Goal: Task Accomplishment & Management: Manage account settings

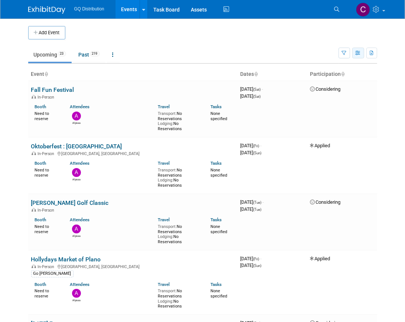
click at [358, 52] on icon "button" at bounding box center [359, 53] width 6 height 5
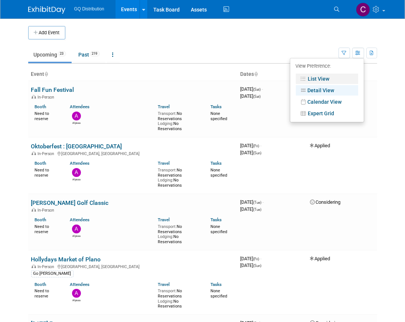
click at [350, 75] on link "List View" at bounding box center [327, 79] width 62 height 10
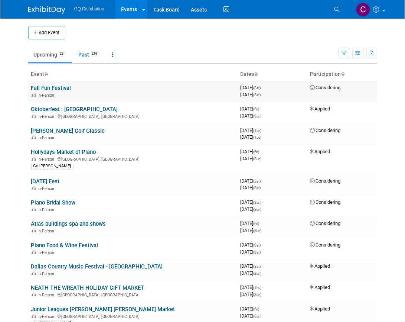
click at [64, 86] on link "Fall Fun Festival" at bounding box center [51, 88] width 40 height 7
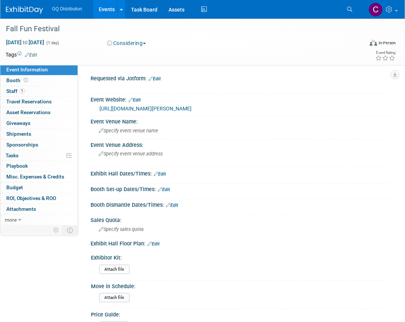
click at [12, 9] on img at bounding box center [24, 9] width 37 height 7
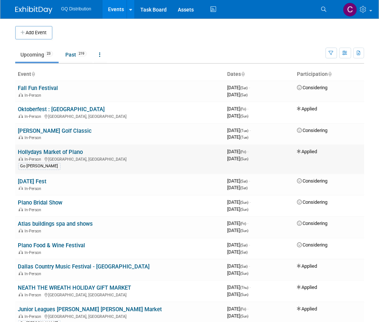
click at [77, 152] on link "Hollydays Market of Plano" at bounding box center [50, 152] width 65 height 7
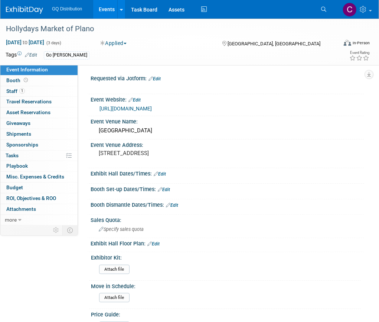
scroll to position [136, 0]
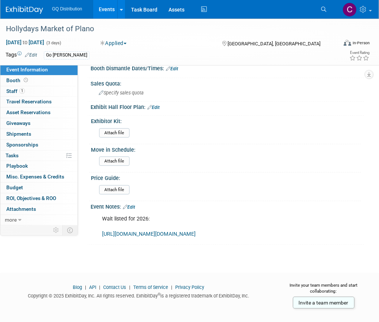
click at [151, 231] on link "[URL][DOMAIN_NAME][DOMAIN_NAME]" at bounding box center [149, 234] width 94 height 6
click at [16, 9] on img at bounding box center [24, 9] width 37 height 7
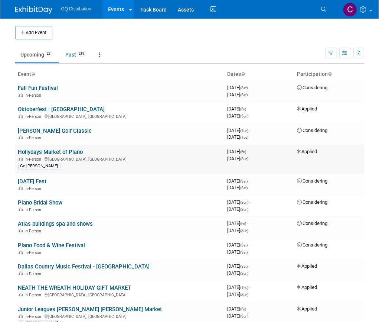
click at [58, 152] on link "Hollydays Market of Plano" at bounding box center [50, 152] width 65 height 7
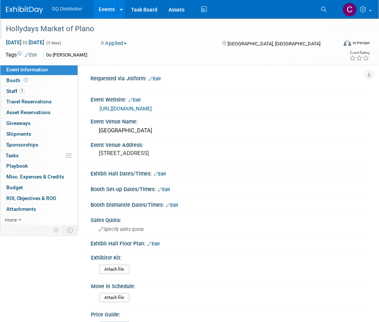
click at [26, 32] on div "Hollydays Market of Plano" at bounding box center [168, 28] width 330 height 13
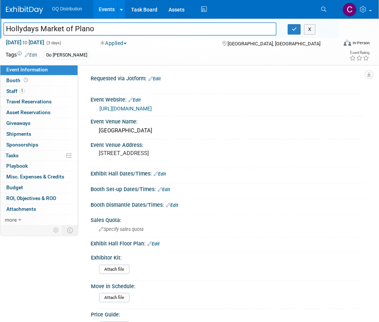
click at [7, 28] on input "Hollydays Market of Plano" at bounding box center [139, 28] width 273 height 13
click at [115, 29] on input "Home For The Holiday Hollydays Market of Plano" at bounding box center [139, 28] width 273 height 13
drag, startPoint x: 120, startPoint y: 29, endPoint x: 203, endPoint y: 29, distance: 83.2
click at [203, 29] on input "Home For The Holiday Hollydays | Market of Plano" at bounding box center [139, 28] width 273 height 13
paste input "Hollydays"
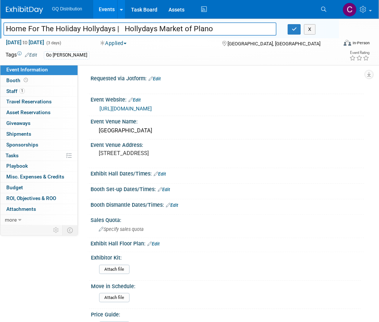
click at [123, 32] on input "Home For The Holiday Hollydays | Hollydays Market of Plano" at bounding box center [139, 28] width 273 height 13
type input "Home For The Holiday Hollydays | Hollydays Market of Plano"
click at [34, 42] on span "Oct 24, 2025 to Oct 26, 2025" at bounding box center [25, 42] width 39 height 7
select select "9"
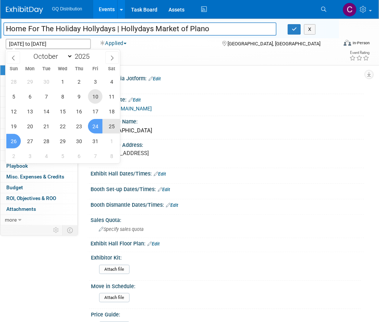
click at [94, 97] on span "10" at bounding box center [95, 96] width 14 height 14
type input "Oct 10, 2025"
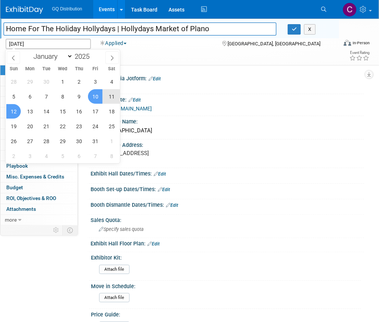
click at [13, 112] on span "12" at bounding box center [13, 111] width 14 height 14
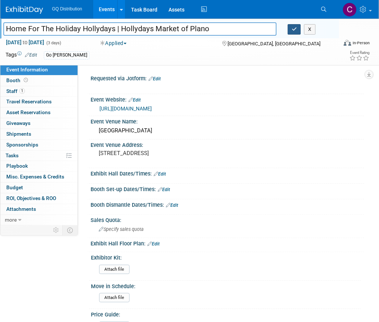
click at [294, 27] on icon "button" at bounding box center [294, 29] width 5 height 5
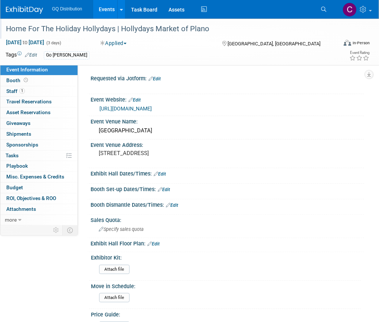
click at [123, 42] on button "Applied" at bounding box center [114, 42] width 32 height 7
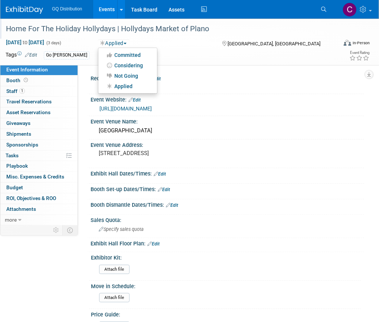
click at [181, 46] on div "Applied Committed Considering Not Going Applied" at bounding box center [154, 43] width 112 height 8
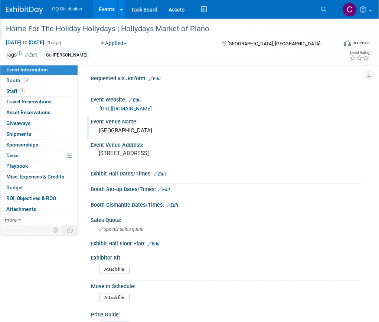
scroll to position [136, 0]
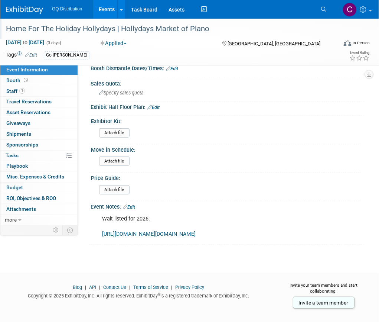
click at [29, 7] on img at bounding box center [24, 9] width 37 height 7
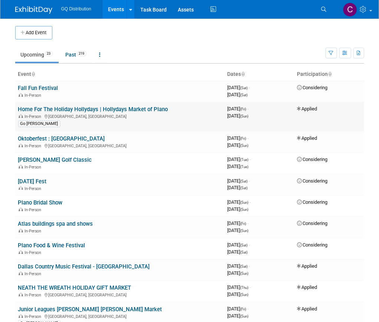
click at [47, 109] on link "Home For The Holiday Hollydays | Hollydays Market of Plano" at bounding box center [93, 109] width 150 height 7
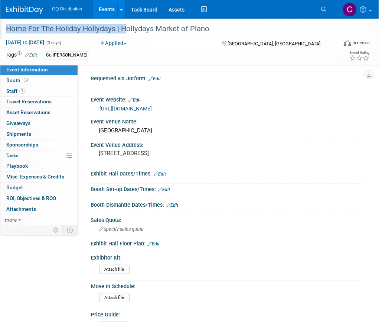
drag, startPoint x: 119, startPoint y: 31, endPoint x: 1, endPoint y: 34, distance: 118.2
click at [1, 34] on div "Home For The Holiday Hollydays | Hollydays Market of Plano" at bounding box center [169, 29] width 339 height 20
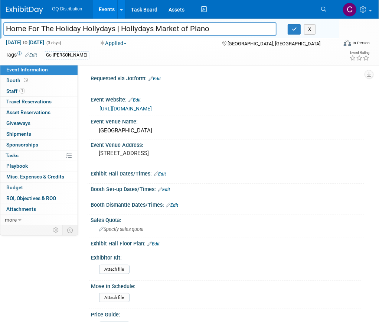
click at [22, 6] on img at bounding box center [24, 9] width 37 height 7
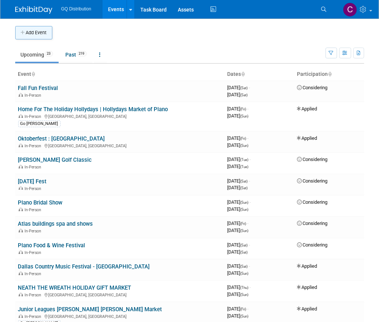
click at [40, 35] on button "Add Event" at bounding box center [33, 32] width 37 height 13
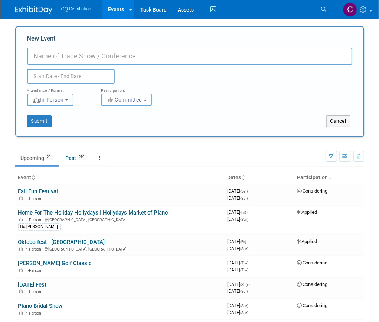
click at [59, 56] on input "New Event" at bounding box center [189, 56] width 325 height 17
paste input "Hollydays Market of Plano"
click at [46, 56] on input "Hollydays Market of Plano" at bounding box center [189, 56] width 325 height 17
click at [125, 48] on input "Hollydays Market of Plano" at bounding box center [189, 56] width 325 height 17
drag, startPoint x: 120, startPoint y: 55, endPoint x: 10, endPoint y: 52, distance: 110.0
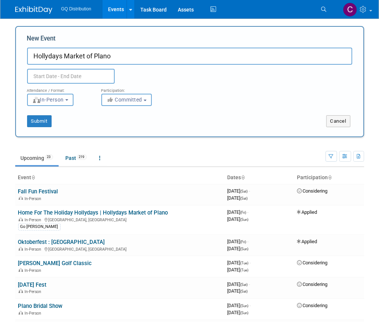
paste input "me for the Holidays Gift Market of [PERSON_NAME]"
type input "Home for the Holidays Gift Market of [PERSON_NAME]"
click at [46, 78] on body "GQ Distribution Events Add Event Bulk Upload Events Shareable Event Boards Rece…" at bounding box center [189, 161] width 379 height 322
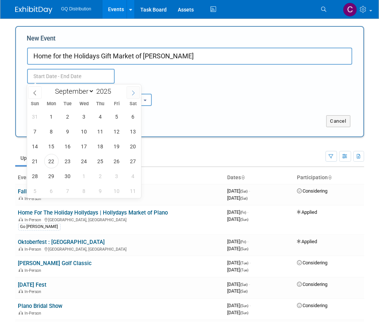
click at [131, 92] on icon at bounding box center [133, 92] width 5 height 5
select select "9"
click at [117, 162] on span "24" at bounding box center [117, 161] width 14 height 14
click at [37, 175] on span "26" at bounding box center [35, 176] width 14 height 14
type input "[DATE] to [DATE]"
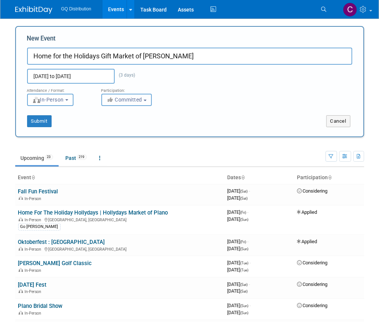
click at [123, 99] on span "Committed" at bounding box center [125, 100] width 36 height 6
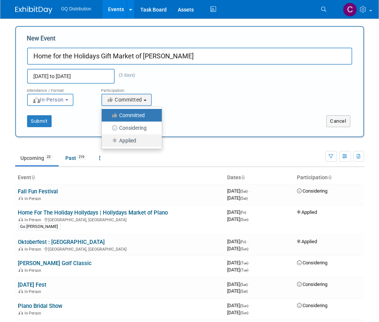
click at [127, 137] on label "Applied" at bounding box center [130, 141] width 49 height 10
click at [108, 138] on input "Applied" at bounding box center [106, 140] width 5 height 5
select select "101"
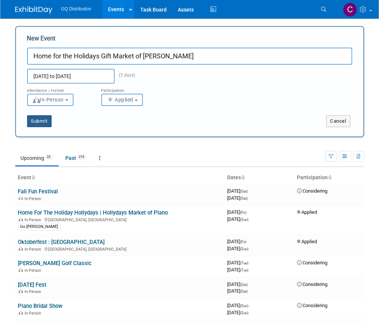
click at [42, 119] on button "Submit" at bounding box center [39, 121] width 25 height 12
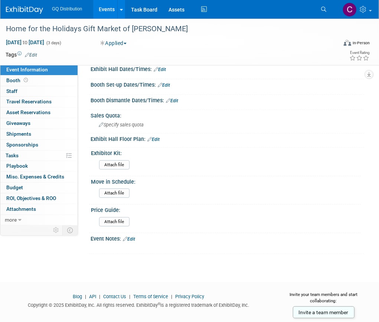
scroll to position [106, 0]
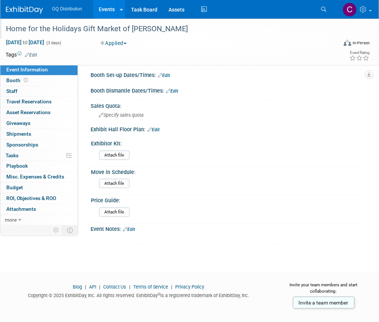
click at [6, 30] on div "Home for the Holidays Gift Market of Rosenberg" at bounding box center [168, 28] width 330 height 13
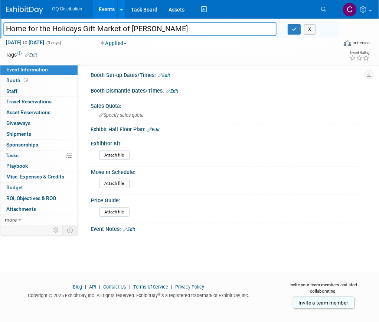
click at [81, 30] on input "Home for the Holidays Gift Market of Rosenberg" at bounding box center [139, 28] width 273 height 13
type input "Home for the Holidays | Gift Market of [PERSON_NAME]"
click at [292, 30] on icon "button" at bounding box center [294, 29] width 5 height 5
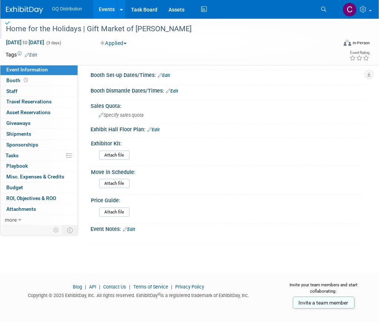
click at [27, 9] on img at bounding box center [24, 9] width 37 height 7
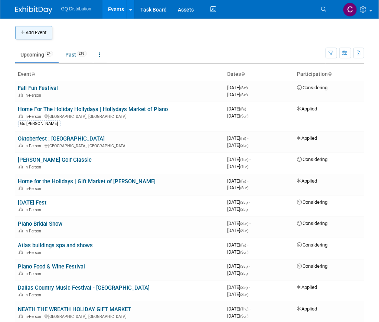
click at [43, 33] on button "Add Event" at bounding box center [33, 32] width 37 height 13
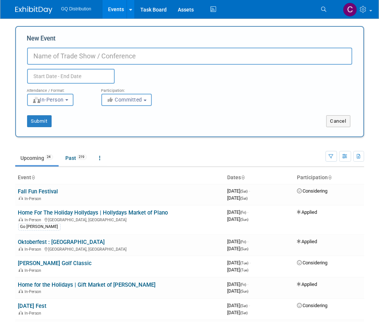
click at [65, 56] on input "New Event" at bounding box center [189, 56] width 325 height 17
paste input "Hollydays Market of Corpus Christi | Nov 07-09, 2025"
drag, startPoint x: 48, startPoint y: 56, endPoint x: 9, endPoint y: 46, distance: 40.6
click at [9, 46] on body "GQ Distribution Events Add Event Bulk Upload Events Shareable Event Boards Rece…" at bounding box center [189, 161] width 379 height 322
type input "Hollydays Market of Corpus Christi | Nov 07-09, 2025"
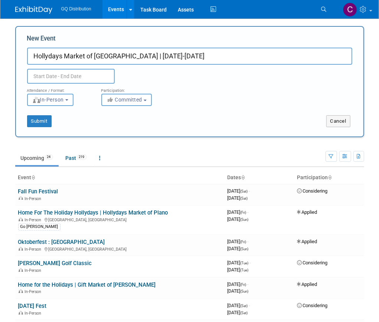
click at [69, 78] on body "GQ Distribution Events Add Event Bulk Upload Events Shareable Event Boards Rece…" at bounding box center [189, 161] width 379 height 322
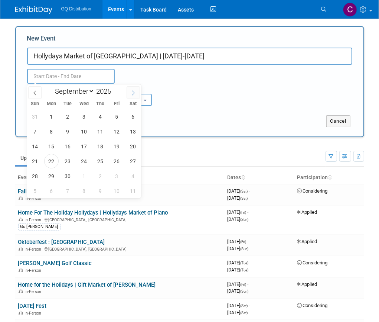
click at [132, 92] on icon at bounding box center [133, 92] width 5 height 5
click at [39, 91] on span at bounding box center [34, 92] width 13 height 13
select select "10"
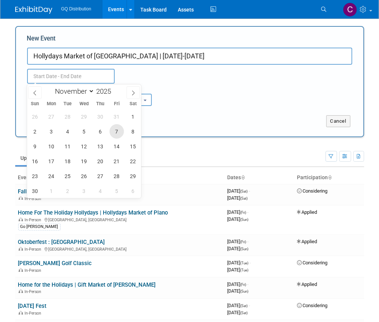
click at [117, 130] on span "7" at bounding box center [117, 131] width 14 height 14
click at [36, 145] on span "9" at bounding box center [35, 146] width 14 height 14
type input "[DATE] to [DATE]"
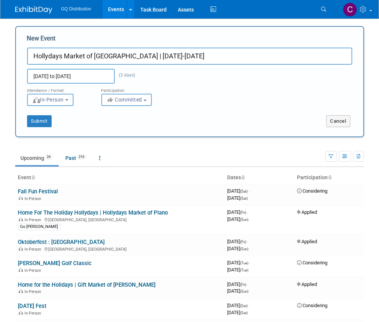
click at [173, 78] on div "Nov 7, 2025 to Nov 9, 2025 (3 days) Duplicate Event Warning" at bounding box center [190, 74] width 337 height 19
drag, startPoint x: 137, startPoint y: 57, endPoint x: 213, endPoint y: 57, distance: 75.4
click at [213, 57] on input "Hollydays Market of Corpus Christi | Nov 07-09, 2025" at bounding box center [189, 56] width 325 height 17
type input "Hollydays Market of [GEOGRAPHIC_DATA]"
click at [148, 98] on button "Committed" at bounding box center [126, 100] width 51 height 12
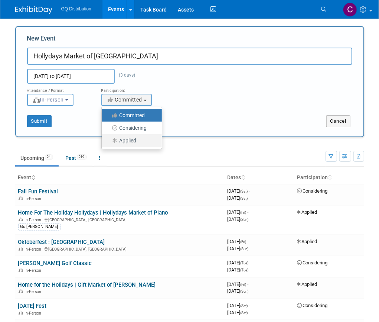
click at [139, 139] on label "Applied" at bounding box center [130, 141] width 49 height 10
click at [108, 139] on input "Applied" at bounding box center [106, 140] width 5 height 5
select select "101"
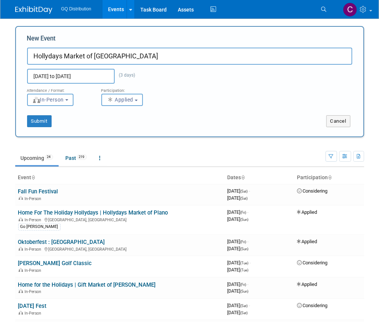
click at [126, 124] on div "Submit" at bounding box center [88, 121] width 145 height 12
click at [45, 119] on button "Submit" at bounding box center [39, 121] width 25 height 12
type input "Hollydays Market of [GEOGRAPHIC_DATA]"
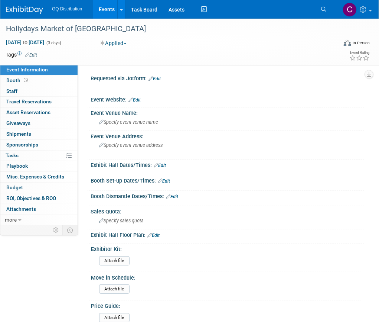
click at [33, 54] on link "Edit" at bounding box center [31, 54] width 12 height 5
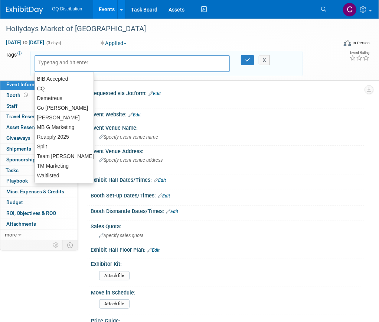
type input "C"
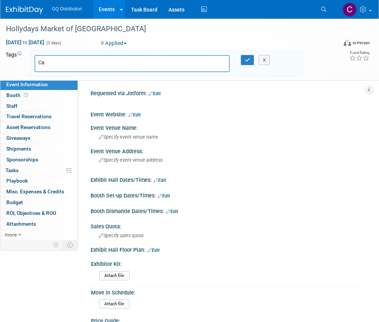
type input "C"
click at [77, 63] on input "Dates Blocked \ Personal" at bounding box center [90, 62] width 104 height 7
type input "Dates Blocked | Personal"
click at [245, 59] on icon "button" at bounding box center [247, 60] width 5 height 5
type input "Dates Blocked | Personal"
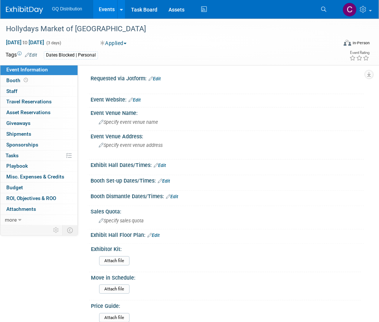
click at [35, 54] on link "Edit" at bounding box center [31, 54] width 12 height 5
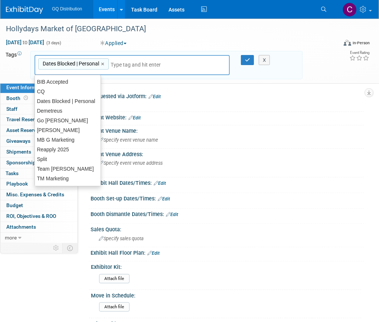
click at [120, 68] on div "Dates Blocked | Personal Dates Blocked | Personal ×" at bounding box center [132, 65] width 195 height 20
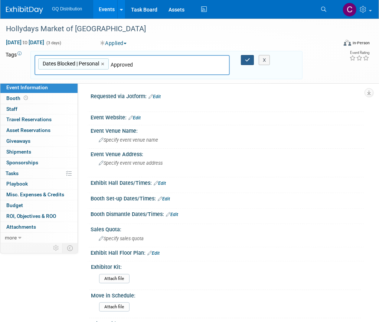
type input "Approved"
click at [250, 61] on button "button" at bounding box center [247, 60] width 13 height 10
type input "Dates Blocked | Personal,Approved"
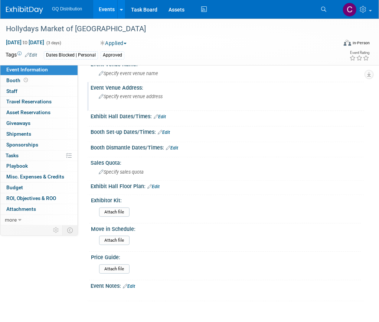
scroll to position [49, 0]
click at [25, 5] on link at bounding box center [29, 6] width 46 height 6
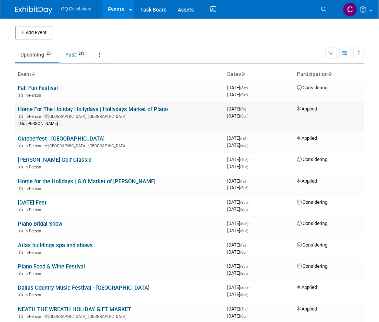
click at [104, 106] on link "Home For The Holiday Hollydays | Hollydays Market of Plano" at bounding box center [93, 109] width 150 height 7
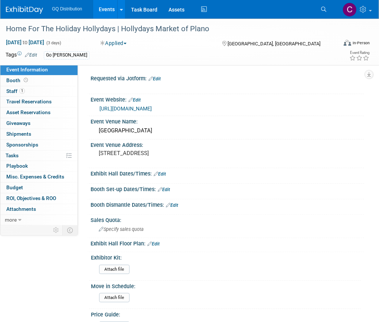
click at [33, 55] on link "Edit" at bounding box center [31, 54] width 12 height 5
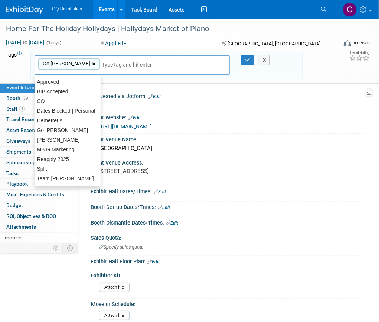
click at [92, 64] on link "×" at bounding box center [94, 64] width 5 height 9
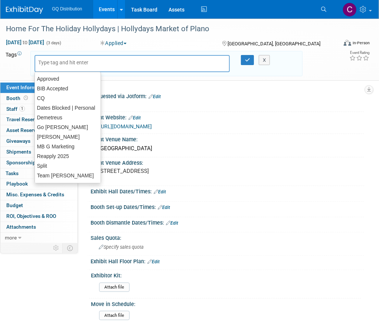
click at [64, 64] on input "text" at bounding box center [90, 62] width 104 height 7
click at [78, 60] on input "text" at bounding box center [90, 62] width 104 height 7
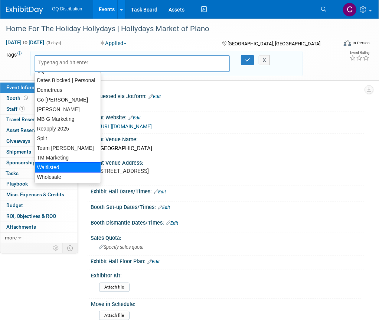
scroll to position [27, 0]
click at [75, 165] on div "Waitlisted" at bounding box center [68, 167] width 67 height 10
type input "Waitlisted"
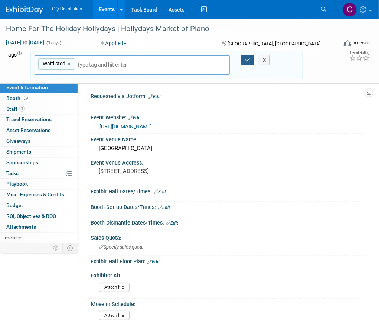
click at [247, 58] on icon "button" at bounding box center [247, 60] width 5 height 5
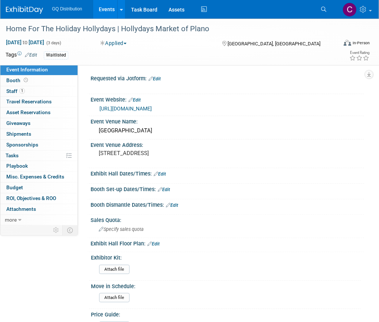
click at [38, 11] on img at bounding box center [24, 9] width 37 height 7
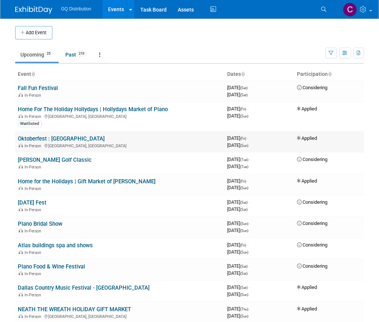
click at [44, 137] on link "Oktoberfest : [GEOGRAPHIC_DATA]" at bounding box center [61, 138] width 87 height 7
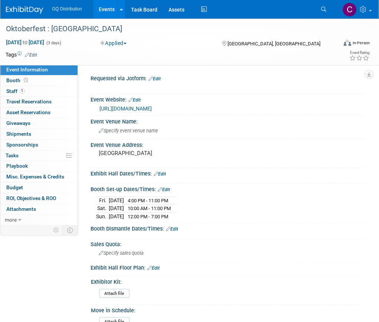
click at [33, 54] on link "Edit" at bounding box center [31, 54] width 12 height 5
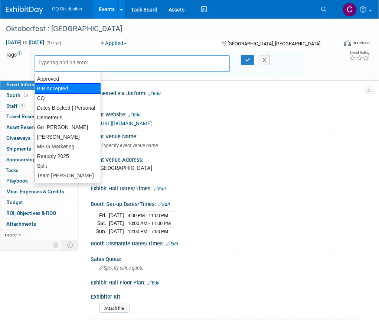
click at [49, 86] on div "BIB Accepted" at bounding box center [68, 88] width 67 height 10
type input "BIB Accepted"
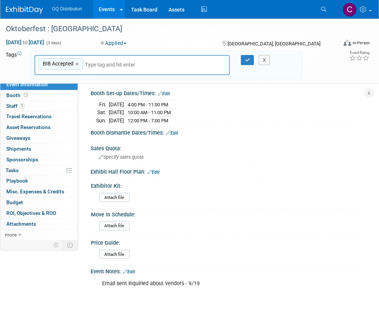
scroll to position [111, 0]
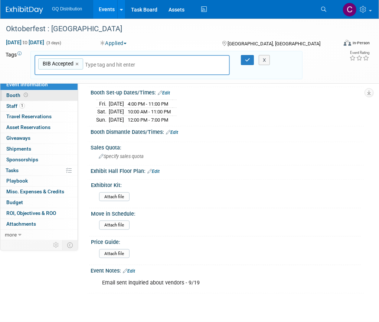
click at [16, 95] on span "Booth" at bounding box center [17, 95] width 23 height 6
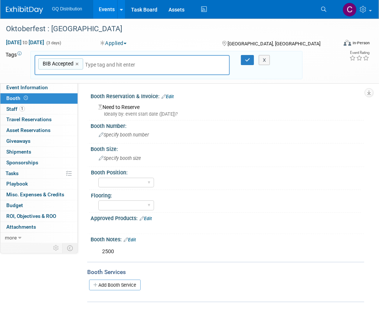
click at [101, 249] on div "2500" at bounding box center [202, 251] width 211 height 15
click at [103, 252] on div "2500" at bounding box center [202, 251] width 211 height 15
click at [134, 239] on link "Edit" at bounding box center [130, 239] width 12 height 5
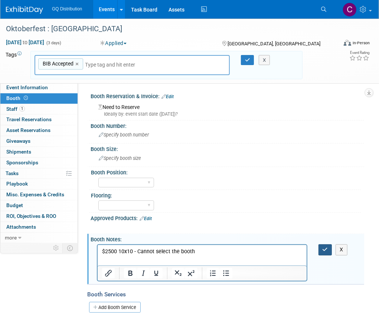
click at [325, 247] on icon "button" at bounding box center [326, 249] width 6 height 5
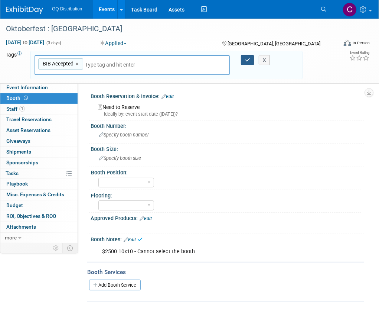
click at [248, 58] on icon "button" at bounding box center [247, 60] width 5 height 5
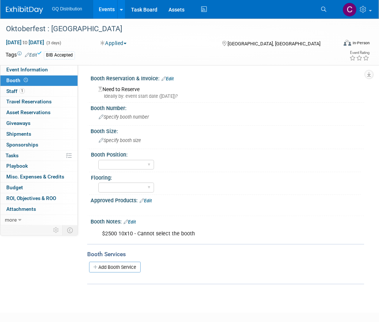
click at [38, 10] on img at bounding box center [24, 9] width 37 height 7
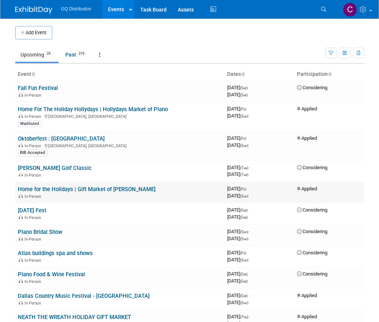
click at [55, 186] on link "Home for the Holidays | Gift Market of [PERSON_NAME]" at bounding box center [87, 189] width 138 height 7
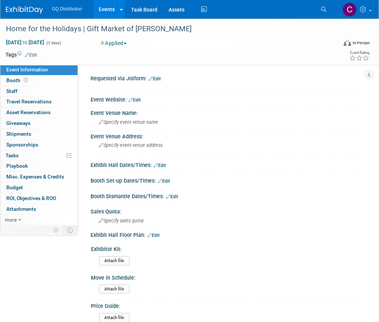
click at [35, 55] on link "Edit" at bounding box center [31, 54] width 12 height 5
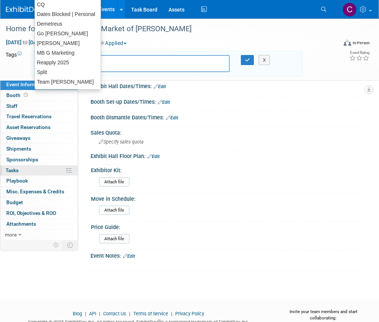
scroll to position [120, 0]
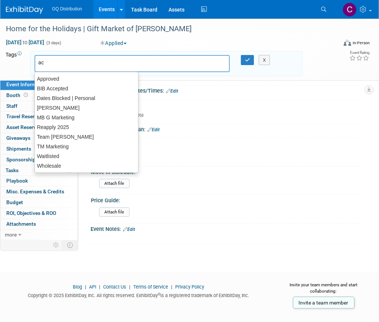
type input "acc"
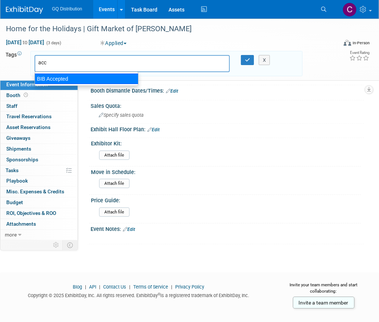
click at [74, 78] on div "BIB Accepted" at bounding box center [87, 79] width 104 height 10
type input "BIB Accepted"
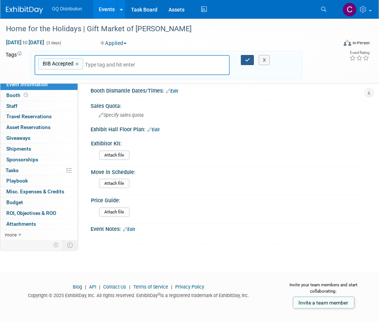
click at [249, 60] on icon "button" at bounding box center [247, 60] width 5 height 5
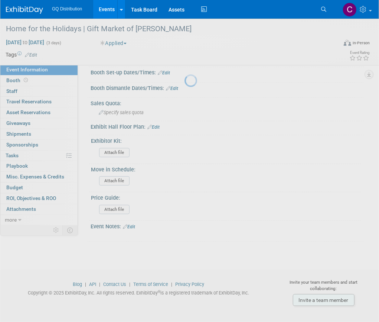
scroll to position [106, 0]
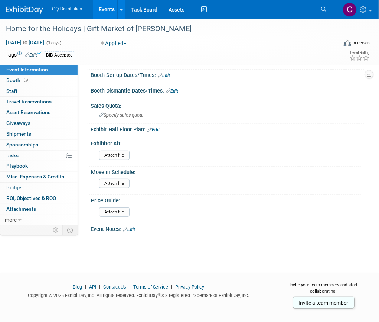
click at [34, 10] on img at bounding box center [24, 9] width 37 height 7
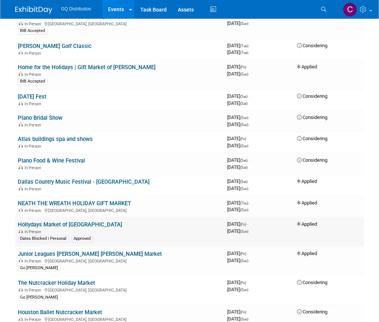
scroll to position [129, 0]
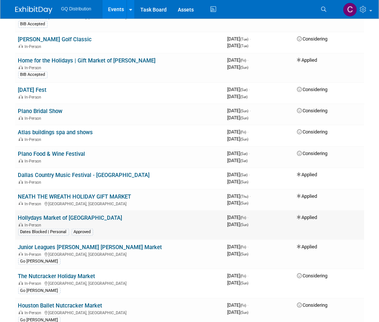
click at [312, 217] on span "Applied" at bounding box center [308, 217] width 20 height 6
click at [96, 214] on link "Hollydays Market of [GEOGRAPHIC_DATA]" at bounding box center [70, 217] width 104 height 7
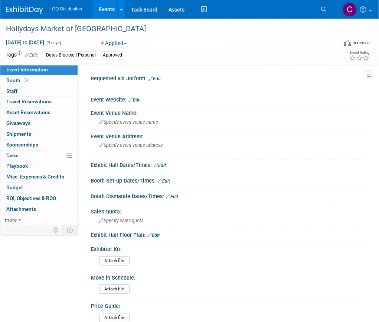
click at [119, 41] on button "Applied" at bounding box center [114, 42] width 32 height 7
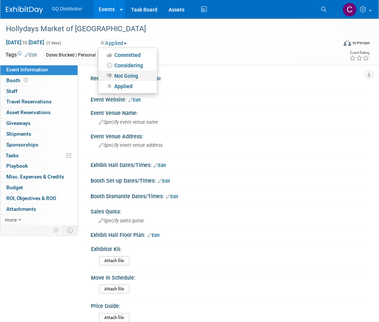
click at [126, 76] on link "Not Going" at bounding box center [127, 76] width 59 height 10
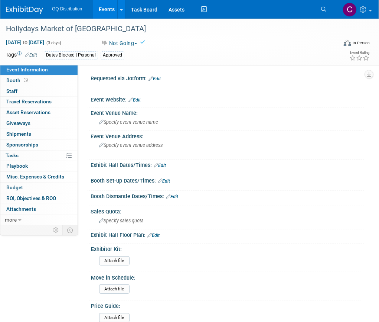
click at [25, 7] on img at bounding box center [24, 9] width 37 height 7
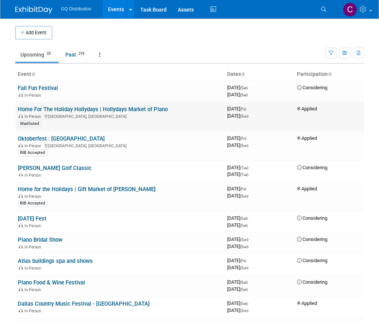
click at [91, 110] on link "Home For The Holiday Hollydays | Hollydays Market of Plano" at bounding box center [93, 109] width 150 height 7
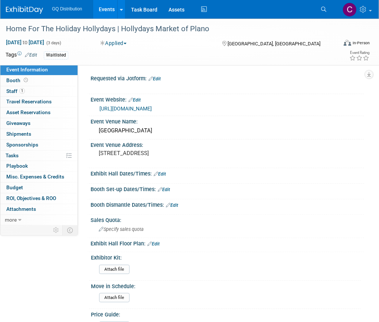
click at [124, 39] on button "Applied" at bounding box center [114, 42] width 32 height 7
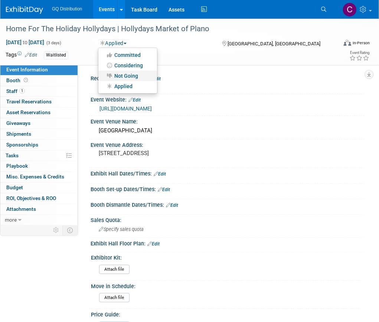
click at [127, 74] on link "Not Going" at bounding box center [127, 76] width 59 height 10
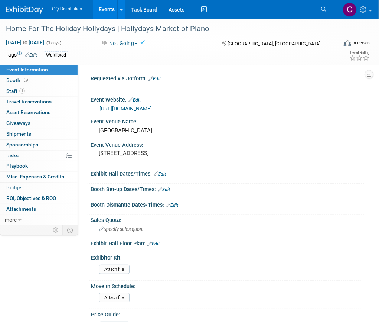
click at [22, 7] on img at bounding box center [24, 9] width 37 height 7
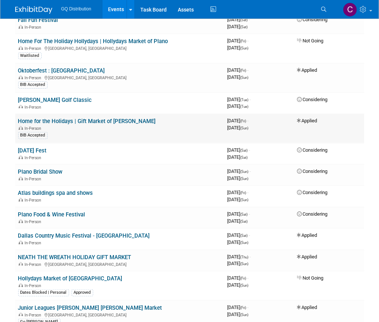
scroll to position [71, 0]
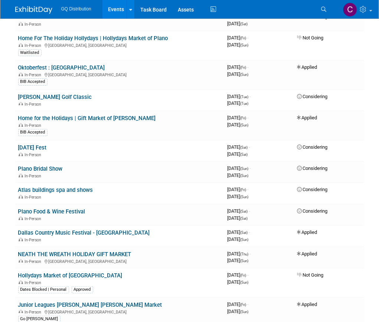
click at [30, 10] on img at bounding box center [33, 9] width 37 height 7
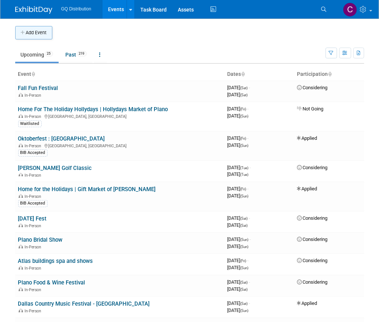
click at [37, 33] on button "Add Event" at bounding box center [33, 32] width 37 height 13
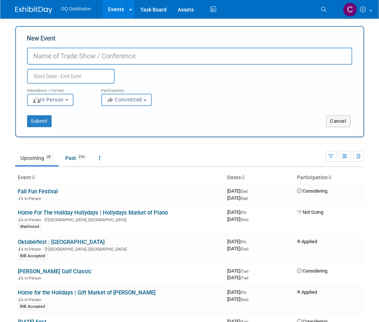
click at [41, 54] on input "New Event" at bounding box center [189, 56] width 325 height 17
paste input "Hollydays Market of New Braunfels | Oct 17-19, 2025"
type input "Hollydays Market of New Braunfels | Oct 17-19, 2025"
click at [73, 77] on body "GQ Distribution Events Add Event Bulk Upload Events Shareable Event Boards Rece…" at bounding box center [189, 161] width 379 height 322
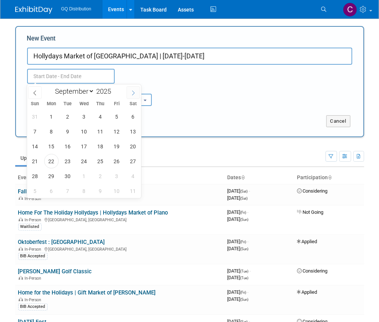
click at [130, 91] on span at bounding box center [133, 92] width 13 height 13
select select "9"
click at [114, 148] on span "17" at bounding box center [117, 146] width 14 height 14
click at [35, 161] on span "19" at bounding box center [35, 161] width 14 height 14
type input "Oct 17, 2025 to Oct 19, 2025"
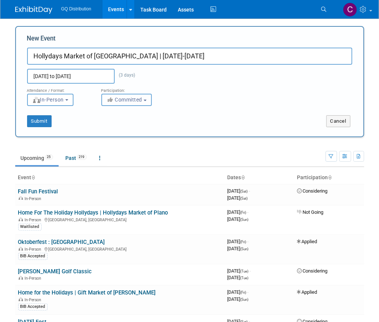
click at [143, 99] on span "Committed" at bounding box center [125, 100] width 36 height 6
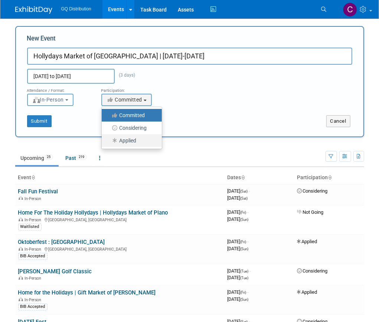
click at [133, 143] on label "Applied" at bounding box center [130, 141] width 49 height 10
click at [108, 143] on input "Applied" at bounding box center [106, 140] width 5 height 5
select select "101"
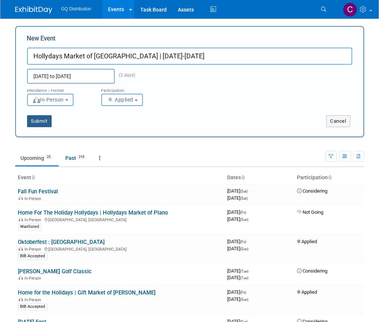
click at [44, 121] on button "Submit" at bounding box center [39, 121] width 25 height 12
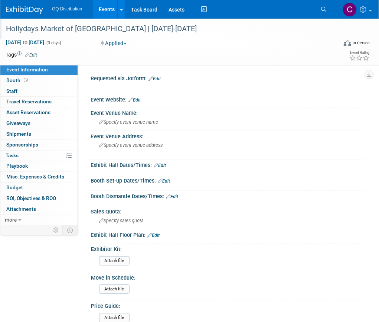
click at [130, 33] on div "Hollydays Market of New Braunfels | Oct 17-19, 2025" at bounding box center [168, 28] width 330 height 13
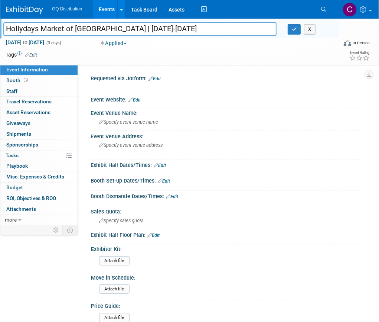
drag, startPoint x: 123, startPoint y: 29, endPoint x: 215, endPoint y: 18, distance: 93.2
click at [215, 18] on body "GQ Distribution Events Add Event Bulk Upload Events Shareable Event Boards Rece…" at bounding box center [189, 161] width 379 height 322
click at [176, 25] on input "Hollydays Market of New Braunfels | Oct 17-19, 2025" at bounding box center [139, 28] width 273 height 13
drag, startPoint x: 123, startPoint y: 29, endPoint x: 211, endPoint y: 29, distance: 88.1
click at [211, 29] on input "Hollydays Market of New Braunfels | Oct 17-19, 2025" at bounding box center [139, 28] width 273 height 13
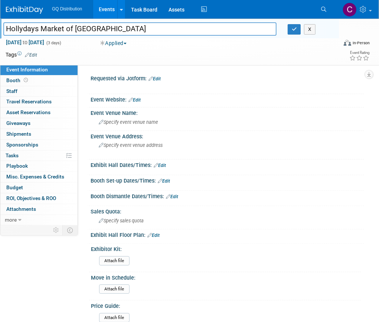
type input "Hollydays Market of New Braunfels"
click at [127, 42] on button "Applied" at bounding box center [114, 42] width 32 height 7
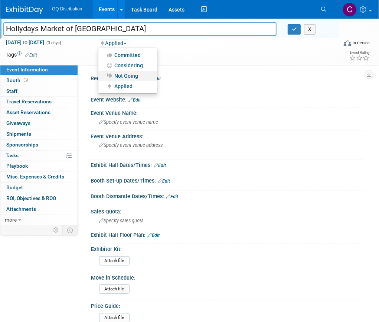
click at [127, 72] on link "Not Going" at bounding box center [127, 76] width 59 height 10
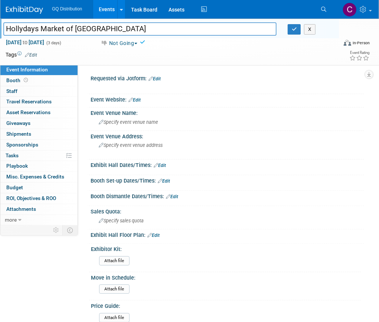
click at [32, 54] on link "Edit" at bounding box center [31, 54] width 12 height 5
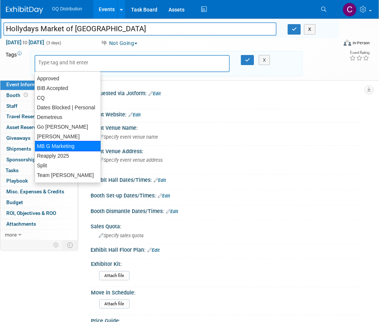
scroll to position [27, 0]
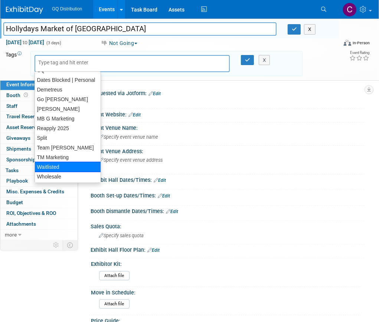
click at [61, 164] on div "Waitlisted" at bounding box center [68, 167] width 67 height 10
type input "Waitlisted"
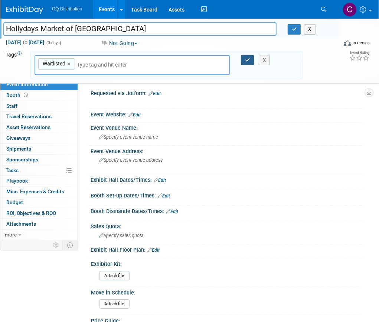
click at [247, 61] on icon "button" at bounding box center [247, 60] width 5 height 5
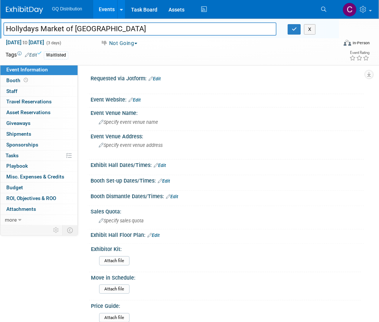
click at [31, 12] on img at bounding box center [24, 9] width 37 height 7
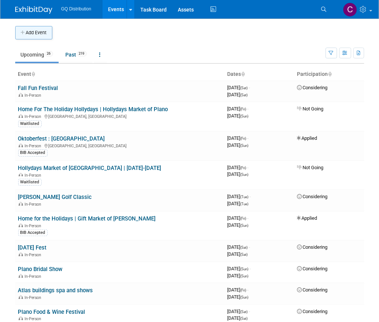
click at [42, 31] on button "Add Event" at bounding box center [33, 32] width 37 height 13
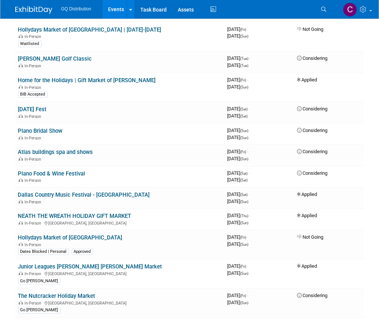
scroll to position [249, 0]
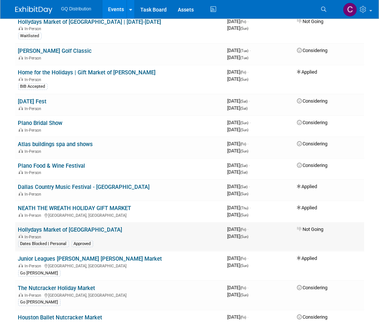
click at [82, 233] on div "In-Person" at bounding box center [120, 236] width 204 height 6
click at [37, 6] on img at bounding box center [33, 9] width 37 height 7
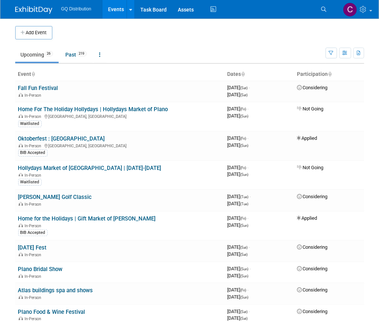
click at [36, 7] on img at bounding box center [33, 9] width 37 height 7
click at [32, 29] on button "Add Event" at bounding box center [33, 32] width 37 height 13
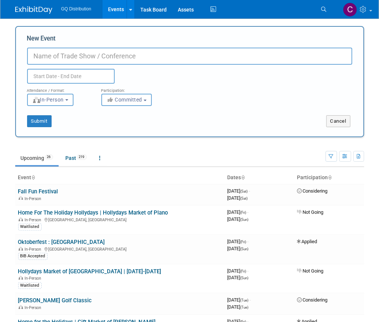
paste input "Home for the Holidays Gift Market of Midland | Nov 14-16, 2025"
type input "Home for the Holidays Gift Market of Midland | Nov 14-16, 2025"
click at [82, 70] on input "text" at bounding box center [71, 76] width 88 height 15
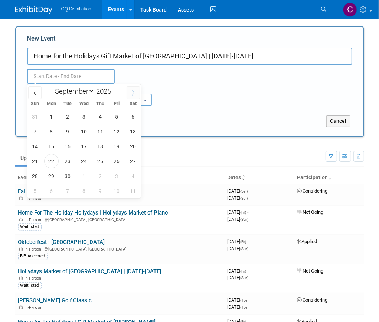
click at [133, 89] on span at bounding box center [133, 92] width 13 height 13
select select "10"
click at [118, 145] on span "14" at bounding box center [117, 146] width 14 height 14
click at [36, 160] on span "16" at bounding box center [35, 161] width 14 height 14
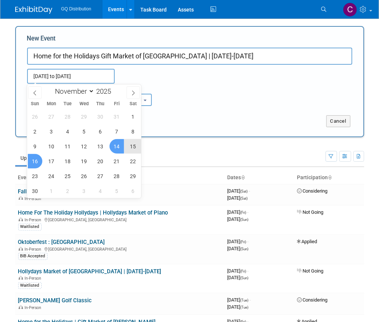
type input "Nov 14, 2025 to Nov 16, 2025"
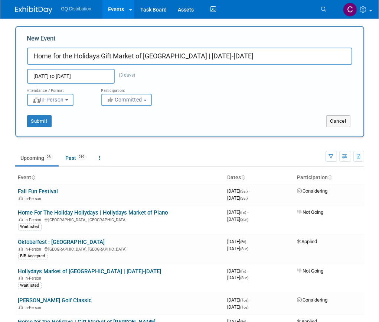
click at [182, 82] on div "Nov 14, 2025 to Nov 16, 2025 (3 days) Duplicate Event Warning" at bounding box center [190, 74] width 337 height 19
drag, startPoint x: 168, startPoint y: 56, endPoint x: 240, endPoint y: 56, distance: 71.7
click at [240, 56] on input "Home for the Holidays Gift Market of Midland | Nov 14-16, 2025" at bounding box center [189, 56] width 325 height 17
type input "Home for the Holidays Gift Market of [GEOGRAPHIC_DATA]"
click at [136, 99] on span "Committed" at bounding box center [125, 100] width 36 height 6
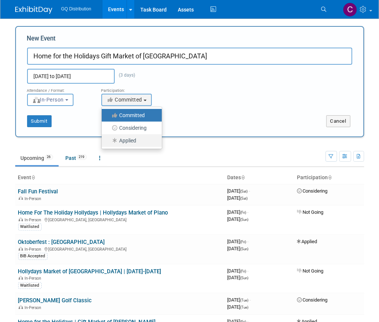
click at [133, 139] on label "Applied" at bounding box center [130, 141] width 49 height 10
click at [108, 139] on input "Applied" at bounding box center [106, 140] width 5 height 5
select select "101"
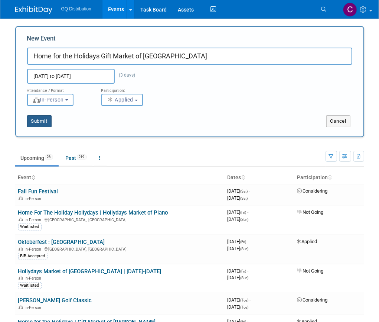
click at [41, 121] on button "Submit" at bounding box center [39, 121] width 25 height 12
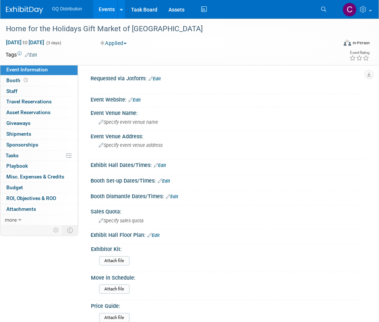
click at [28, 14] on div "GQ Distribution Events Add Event Bulk Upload Events Shareable Event Boards Rece…" at bounding box center [185, 9] width 358 height 19
click at [28, 12] on img at bounding box center [24, 9] width 37 height 7
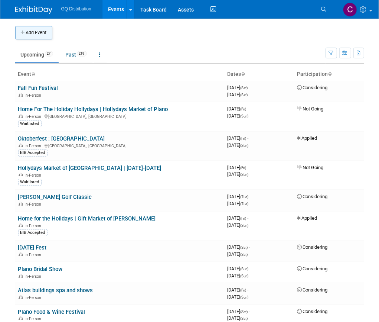
click at [34, 34] on button "Add Event" at bounding box center [33, 32] width 37 height 13
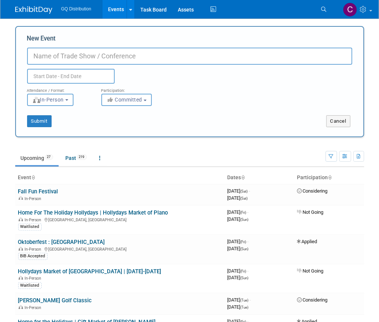
click at [40, 56] on input "New Event" at bounding box center [189, 56] width 325 height 17
paste input "Home for the Holidays Gift Market of Katy | Nov 21-23, 2025"
drag, startPoint x: 46, startPoint y: 58, endPoint x: 0, endPoint y: 55, distance: 45.8
click at [0, 55] on body "GQ Distribution Events Add Event Bulk Upload Events Shareable Event Boards Rece…" at bounding box center [189, 161] width 379 height 322
drag, startPoint x: 160, startPoint y: 56, endPoint x: 261, endPoint y: 69, distance: 102.4
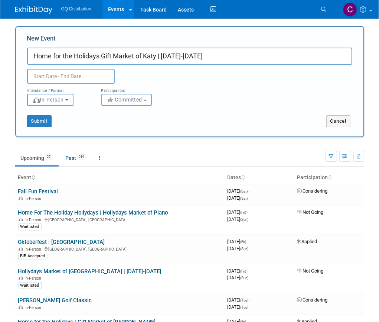
click at [261, 69] on div "New Event Home for the Holidays Gift Market of Katy | Nov 21-23, 2025 Duplicate…" at bounding box center [189, 58] width 325 height 49
type input "Home for the Holidays Gift Market of [GEOGRAPHIC_DATA]"
click at [61, 77] on body "GQ Distribution Events Add Event Bulk Upload Events Shareable Event Boards Rece…" at bounding box center [189, 161] width 379 height 322
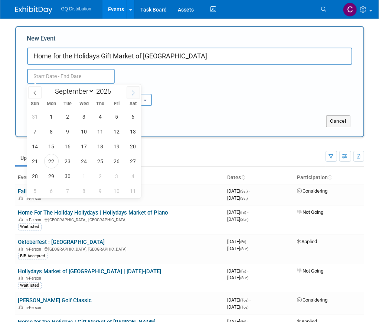
click at [133, 94] on icon at bounding box center [133, 92] width 5 height 5
select select "10"
click at [118, 158] on span "21" at bounding box center [117, 161] width 14 height 14
click at [30, 178] on span "23" at bounding box center [35, 176] width 14 height 14
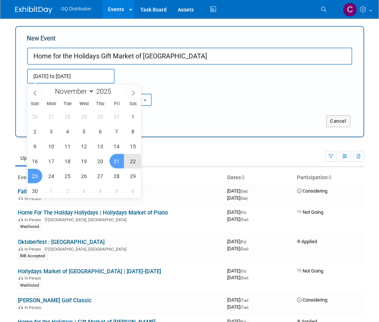
type input "Nov 21, 2025 to Nov 23, 2025"
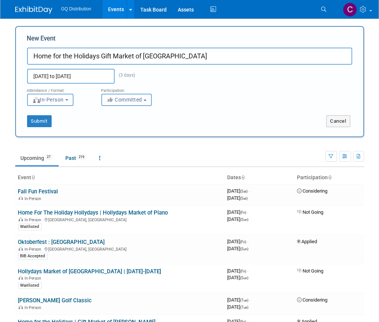
click at [125, 98] on span "Committed" at bounding box center [125, 100] width 36 height 6
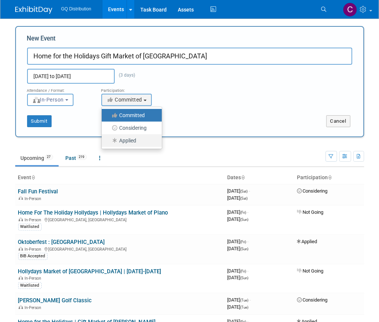
click at [124, 139] on label "Applied" at bounding box center [130, 141] width 49 height 10
click at [108, 139] on input "Applied" at bounding box center [106, 140] width 5 height 5
select select "101"
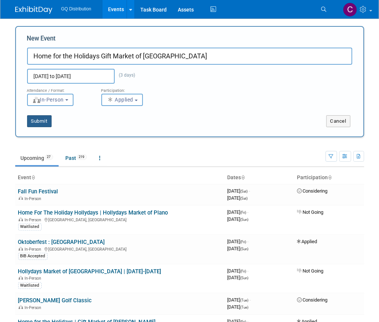
click at [38, 119] on button "Submit" at bounding box center [39, 121] width 25 height 12
type input "Home for the Holidays Gift Market of Katy"
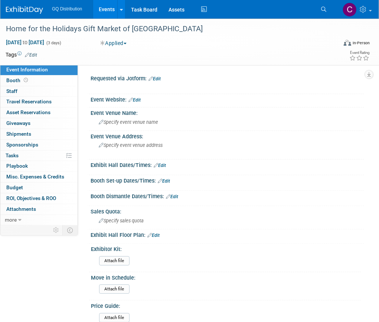
click at [30, 54] on link "Edit" at bounding box center [31, 54] width 12 height 5
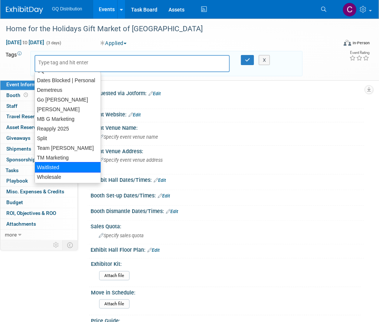
scroll to position [27, 0]
click at [62, 166] on div "Waitlisted" at bounding box center [68, 167] width 67 height 10
type input "Waitlisted"
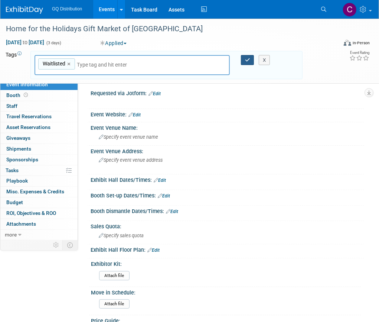
click at [248, 59] on icon "button" at bounding box center [247, 60] width 5 height 5
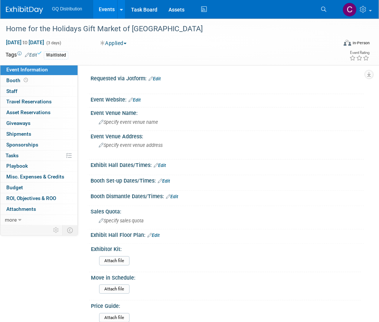
click at [129, 42] on button "Applied" at bounding box center [114, 42] width 32 height 7
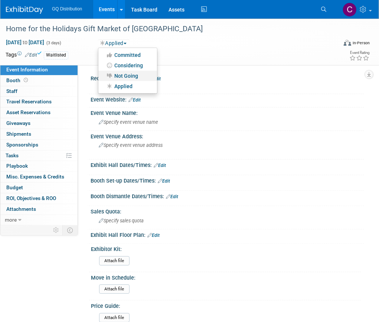
click at [134, 75] on link "Not Going" at bounding box center [127, 76] width 59 height 10
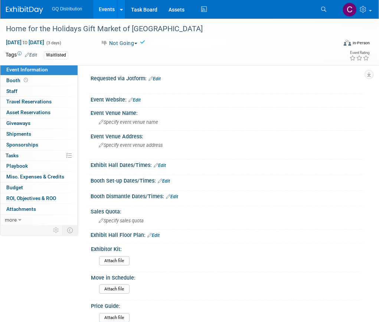
click at [30, 10] on img at bounding box center [24, 9] width 37 height 7
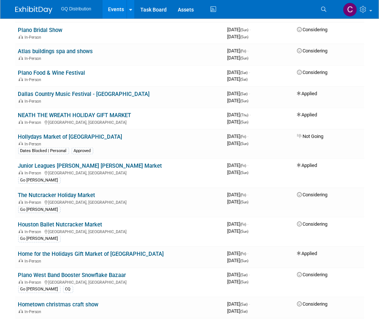
scroll to position [242, 0]
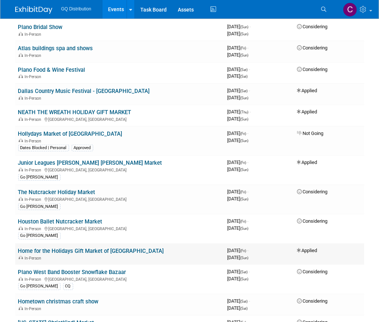
click at [97, 247] on link "Home for the Holidays Gift Market of [GEOGRAPHIC_DATA]" at bounding box center [91, 250] width 146 height 7
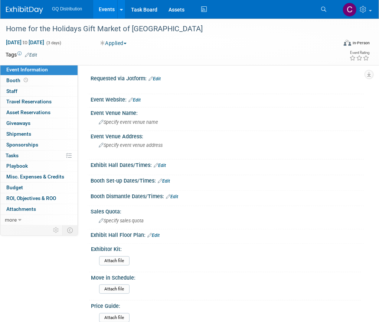
click at [113, 45] on button "Applied" at bounding box center [114, 42] width 32 height 7
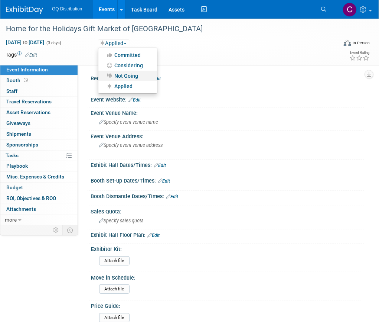
click at [119, 75] on link "Not Going" at bounding box center [127, 76] width 59 height 10
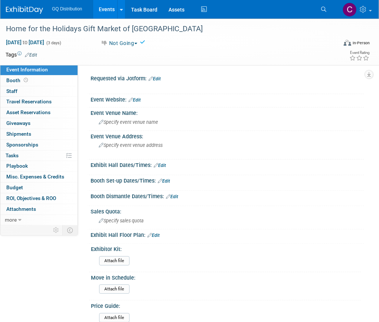
click at [32, 54] on link "Edit" at bounding box center [31, 54] width 12 height 5
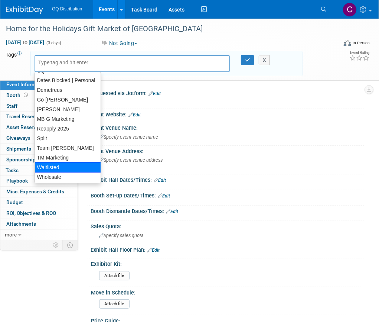
scroll to position [27, 0]
click at [59, 166] on div "Waitlisted" at bounding box center [68, 167] width 67 height 10
type input "Waitlisted"
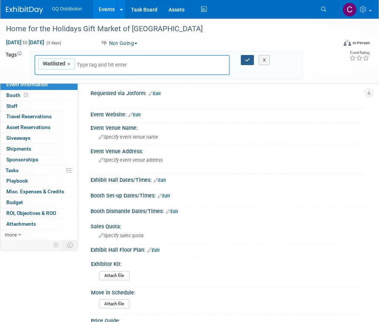
click at [246, 62] on button "button" at bounding box center [247, 60] width 13 height 10
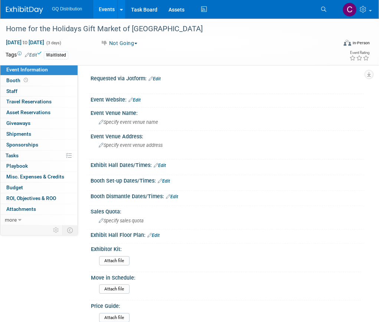
click at [28, 10] on img at bounding box center [24, 9] width 37 height 7
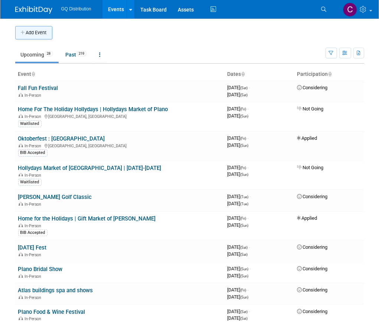
click at [26, 30] on button "Add Event" at bounding box center [33, 32] width 37 height 13
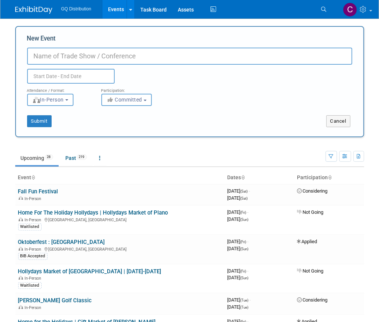
click at [68, 54] on input "New Event" at bounding box center [189, 56] width 325 height 17
paste input "Hollydays Market of [PERSON_NAME] | [DATE]-[DATE]"
type input "Hollydays Market of [PERSON_NAME] | [DATE]-[DATE]"
click at [99, 74] on input "text" at bounding box center [71, 76] width 88 height 15
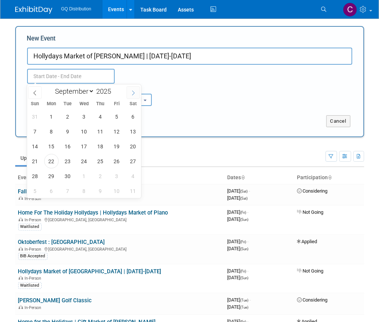
click at [130, 94] on span at bounding box center [133, 92] width 13 height 13
click at [134, 96] on span at bounding box center [133, 92] width 13 height 13
select select "11"
click at [115, 114] on span "5" at bounding box center [117, 116] width 14 height 14
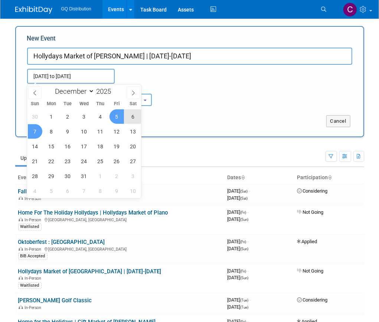
click at [36, 129] on span "7" at bounding box center [35, 131] width 14 height 14
type input "[DATE] to [DATE]"
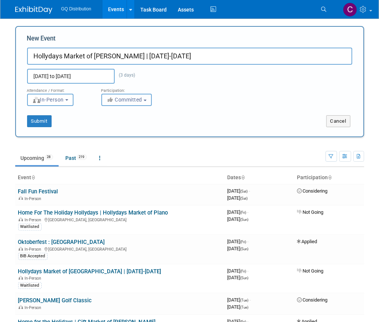
click at [112, 98] on icon "button" at bounding box center [111, 99] width 9 height 5
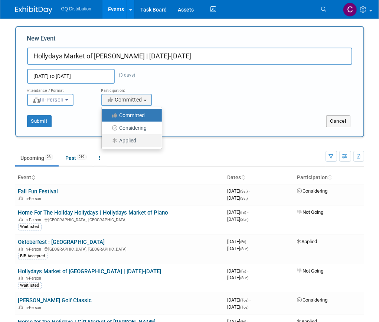
click at [116, 139] on icon at bounding box center [115, 140] width 9 height 5
click at [108, 139] on input "Applied" at bounding box center [106, 140] width 5 height 5
select select "101"
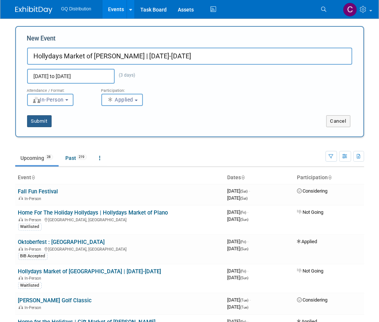
click at [40, 120] on button "Submit" at bounding box center [39, 121] width 25 height 12
type input "Hollydays Market of Rosenberg | Dec 05-07, 2025"
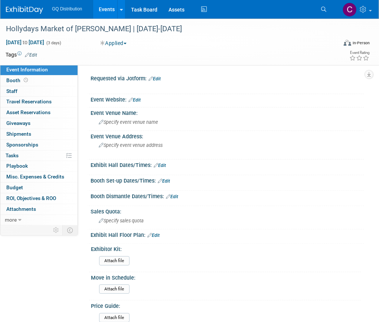
click at [36, 52] on link "Edit" at bounding box center [31, 54] width 12 height 5
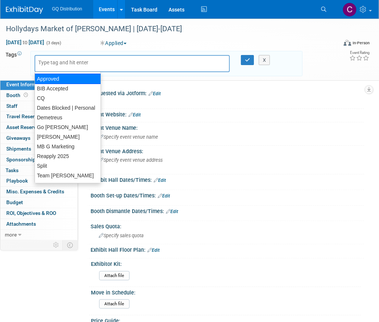
click at [81, 78] on div "Approved" at bounding box center [68, 79] width 67 height 10
type input "Approved"
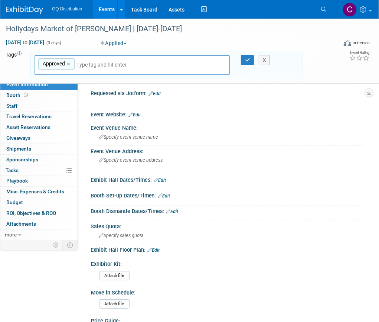
click at [81, 62] on input "text" at bounding box center [129, 64] width 104 height 7
click at [67, 61] on link "×" at bounding box center [69, 64] width 5 height 9
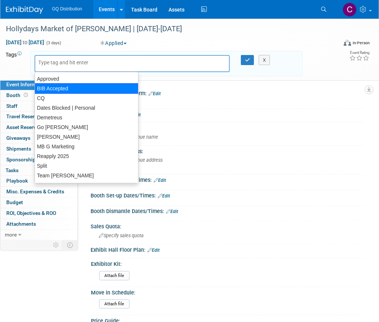
click at [51, 87] on div "BIB Accepted" at bounding box center [87, 88] width 104 height 10
type input "BIB Accepted"
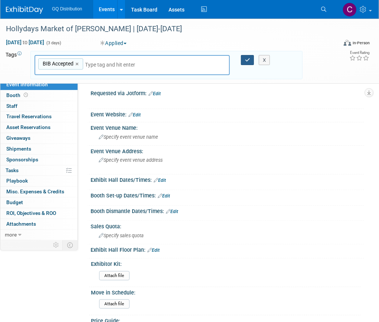
click at [244, 59] on button "button" at bounding box center [247, 60] width 13 height 10
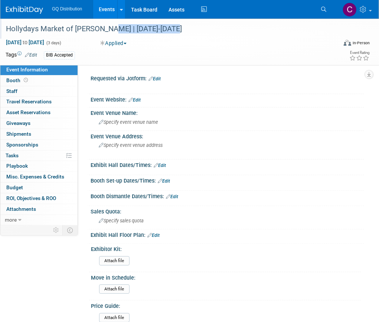
drag, startPoint x: 110, startPoint y: 29, endPoint x: 207, endPoint y: 29, distance: 96.6
click at [207, 29] on div "Hollydays Market of Rosenberg | Dec 05-07, 2025" at bounding box center [168, 28] width 330 height 13
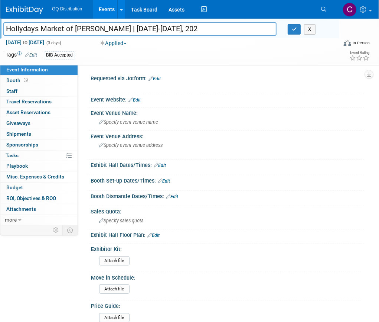
drag, startPoint x: 111, startPoint y: 27, endPoint x: 167, endPoint y: 27, distance: 56.1
click at [167, 27] on input "Hollydays Market of Rosenberg | Dec 05-07, 202" at bounding box center [139, 28] width 273 height 13
type input "Hollydays Market of [PERSON_NAME]"
click at [295, 29] on icon "button" at bounding box center [294, 29] width 5 height 5
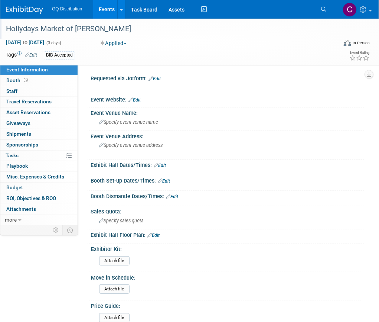
click at [29, 7] on img at bounding box center [24, 9] width 37 height 7
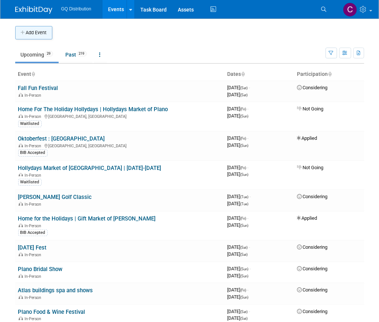
click at [42, 31] on button "Add Event" at bounding box center [33, 32] width 37 height 13
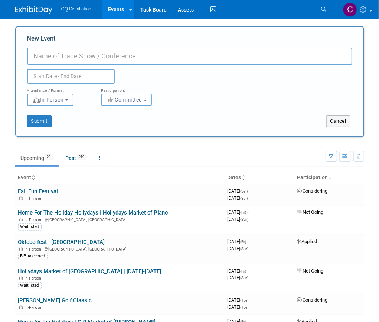
click at [48, 53] on input "New Event" at bounding box center [189, 56] width 325 height 17
paste input "Home for the Holidays Gift Market of Humble | [DATE]-[DATE]"
type input "Home for the Holidays Gift Market of Humble | [DATE]-[DATE]"
click at [85, 77] on input "text" at bounding box center [71, 76] width 88 height 15
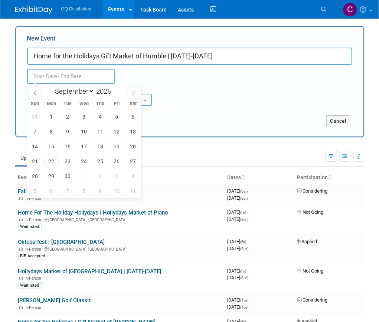
click at [133, 90] on icon at bounding box center [133, 92] width 3 height 5
select select "11"
click at [133, 116] on span "6" at bounding box center [133, 116] width 14 height 14
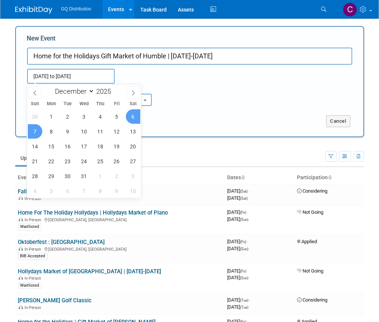
click at [34, 133] on span "7" at bounding box center [35, 131] width 14 height 14
type input "[DATE] to [DATE]"
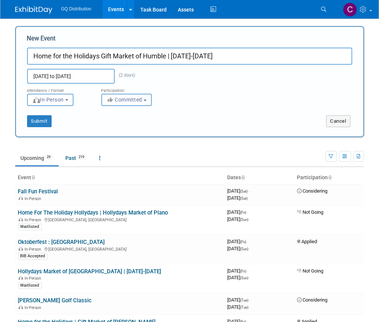
click at [120, 104] on button "Committed" at bounding box center [126, 100] width 51 height 12
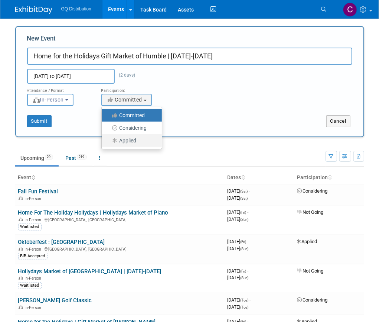
click at [123, 138] on label "Applied" at bounding box center [130, 141] width 49 height 10
click at [108, 138] on input "Applied" at bounding box center [106, 140] width 5 height 5
select select "101"
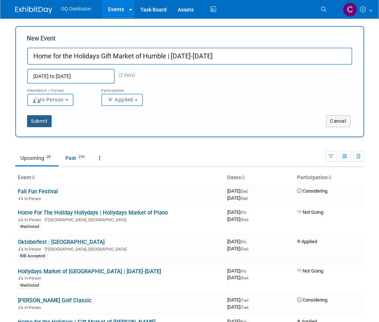
click at [44, 119] on button "Submit" at bounding box center [39, 121] width 25 height 12
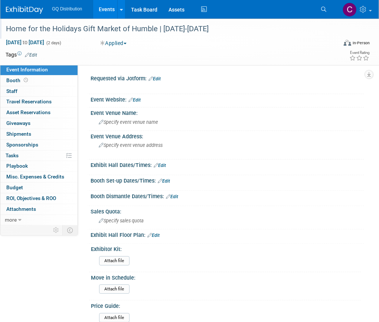
drag, startPoint x: 158, startPoint y: 29, endPoint x: 236, endPoint y: 25, distance: 78.2
click at [236, 25] on div "Home for the Holidays Gift Market of Humble | [DATE]-[DATE]" at bounding box center [168, 28] width 330 height 13
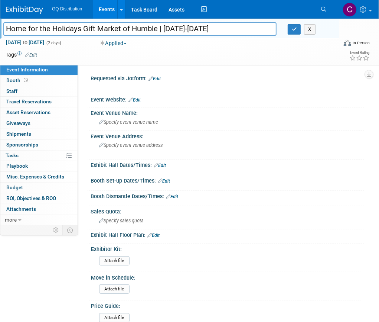
drag, startPoint x: 157, startPoint y: 26, endPoint x: 223, endPoint y: 26, distance: 66.1
click at [223, 26] on input "Home for the Holidays Gift Market of Humble | [DATE]-[DATE]" at bounding box center [139, 28] width 273 height 13
type input "Home for the Holidays Gift Market of Humble"
click at [35, 54] on link "Edit" at bounding box center [31, 54] width 12 height 5
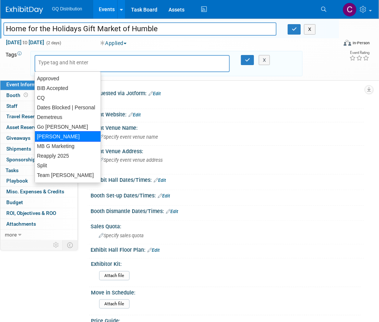
scroll to position [27, 0]
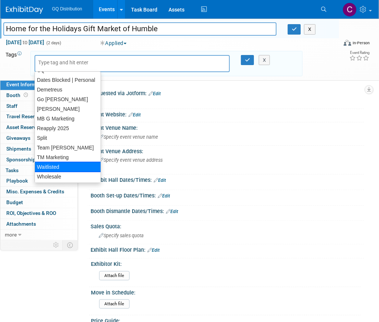
click at [55, 165] on div "Waitlisted" at bounding box center [68, 167] width 67 height 10
type input "Waitlisted"
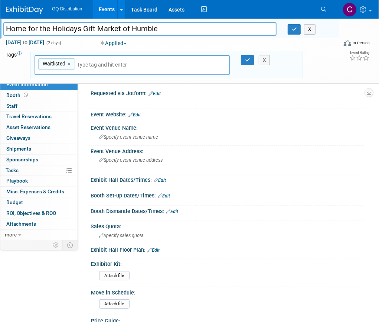
click at [127, 42] on button "Applied" at bounding box center [114, 42] width 32 height 7
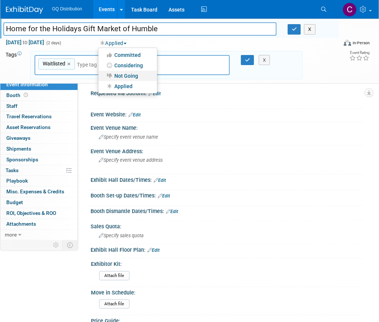
click at [127, 74] on link "Not Going" at bounding box center [127, 76] width 59 height 10
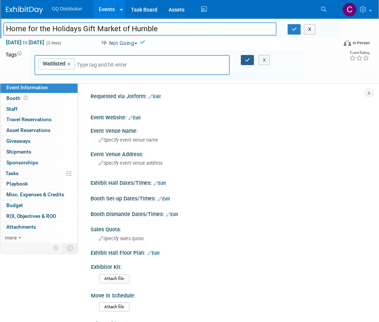
click at [244, 57] on button "button" at bounding box center [247, 60] width 13 height 10
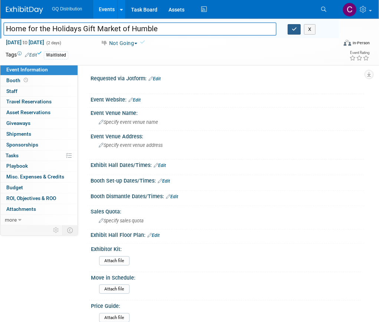
click at [291, 30] on button "button" at bounding box center [294, 29] width 13 height 10
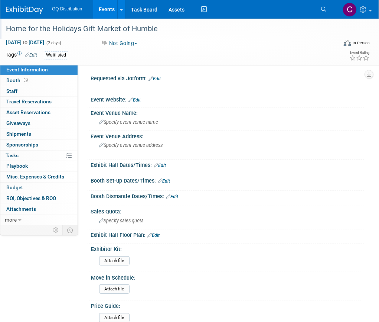
click at [26, 10] on img at bounding box center [24, 9] width 37 height 7
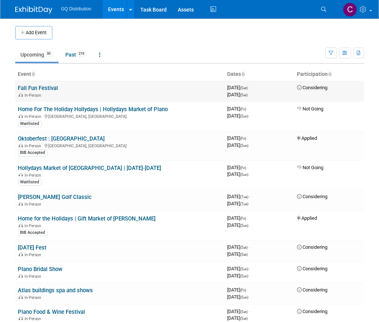
click at [49, 86] on link "Fall Fun Festival" at bounding box center [38, 88] width 40 height 7
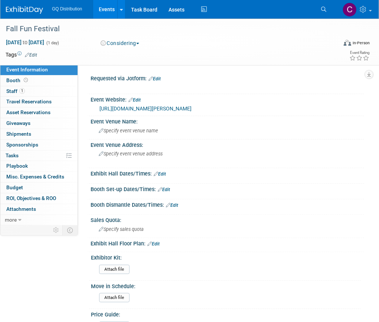
click at [158, 106] on link "https://iwokeupin2014.wixsite.com/icevents/fall-fun-festival-in-keller" at bounding box center [146, 109] width 92 height 6
click at [119, 158] on div "Specify event venue address" at bounding box center [147, 156] width 103 height 17
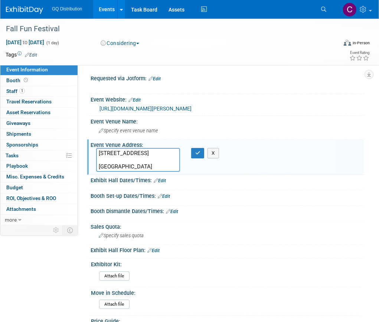
click at [97, 163] on textarea "1100 Bearcreek Pkwy Keller, TX 76248" at bounding box center [138, 160] width 84 height 24
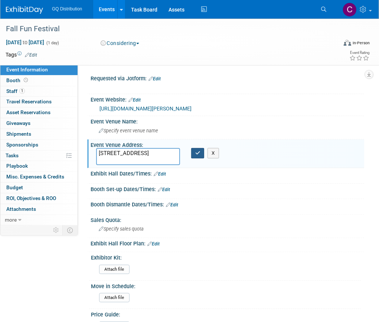
type textarea "1100 Bearcreek Pkwy Keller, TX 76248"
click at [201, 152] on button "button" at bounding box center [197, 153] width 13 height 10
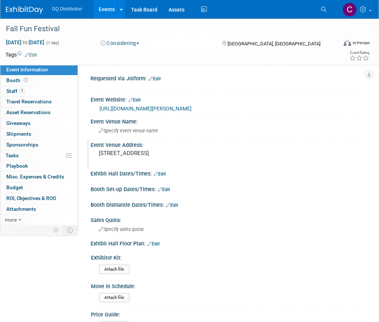
click at [163, 172] on link "Edit" at bounding box center [160, 173] width 12 height 5
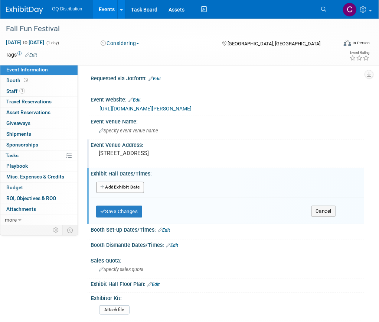
click at [129, 185] on button "Add Another Exhibit Date" at bounding box center [120, 187] width 48 height 11
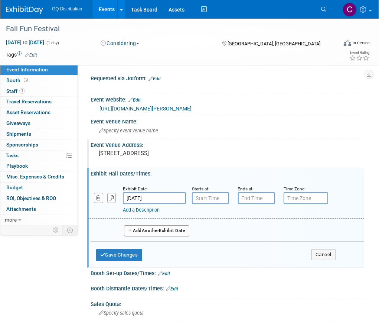
click at [203, 200] on input "text" at bounding box center [210, 198] width 37 height 12
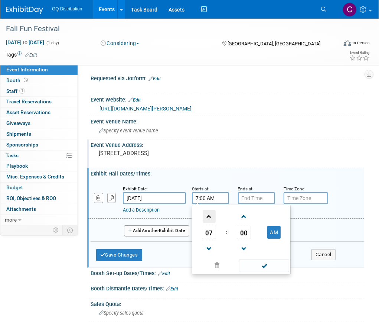
click at [213, 215] on span at bounding box center [209, 216] width 13 height 13
type input "9:00 AM"
click at [259, 200] on input "text" at bounding box center [256, 198] width 37 height 12
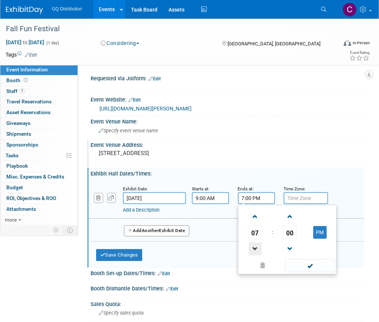
click at [256, 248] on span at bounding box center [255, 248] width 13 height 13
type input "3:00 PM"
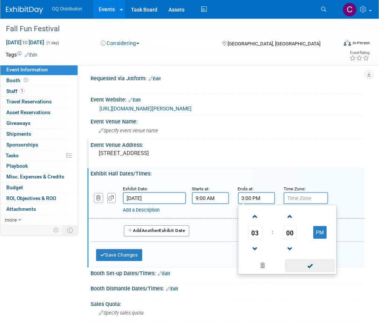
click at [305, 262] on span at bounding box center [310, 265] width 50 height 13
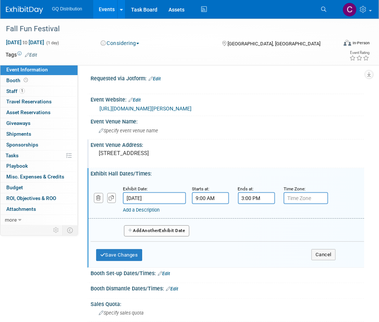
click at [142, 230] on button "Add Another Exhibit Date" at bounding box center [156, 230] width 65 height 11
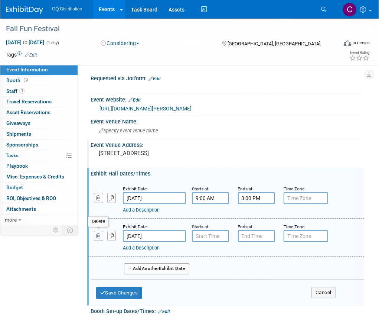
click at [100, 233] on icon "button" at bounding box center [98, 235] width 5 height 5
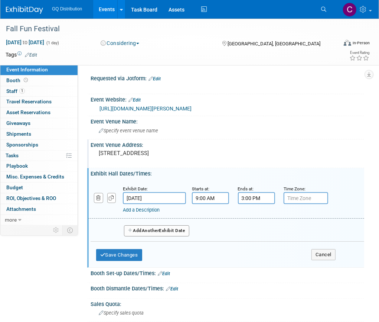
click at [169, 272] on link "Edit" at bounding box center [164, 273] width 12 height 5
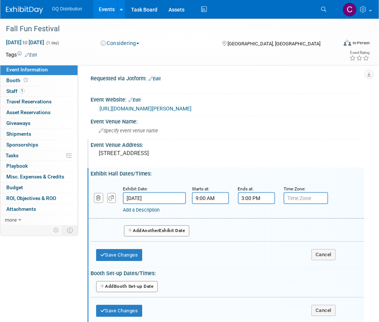
click at [129, 289] on button "Add Another Booth Set-up Date" at bounding box center [127, 286] width 62 height 11
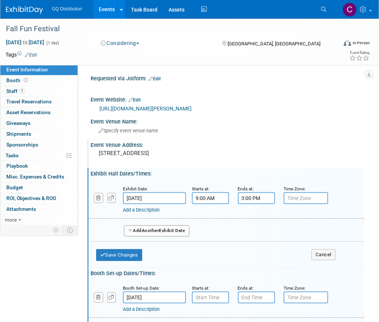
click at [217, 294] on input "text" at bounding box center [210, 297] width 37 height 12
type input "7:00 AM"
click at [256, 292] on input "text" at bounding box center [256, 297] width 37 height 12
click at [259, 311] on span at bounding box center [255, 315] width 13 height 13
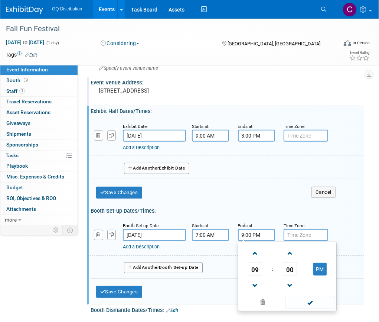
scroll to position [77, 0]
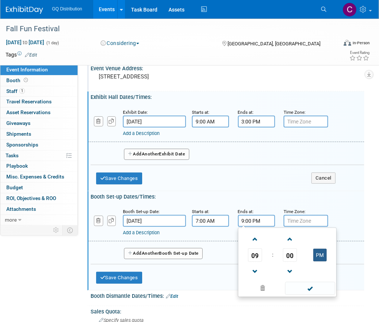
click at [321, 254] on button "PM" at bounding box center [320, 255] width 13 height 13
type input "9:00 AM"
click at [313, 287] on span at bounding box center [310, 288] width 50 height 13
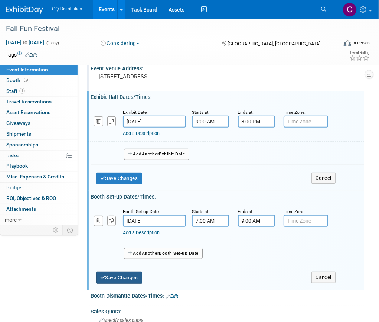
click at [122, 273] on button "Save Changes" at bounding box center [119, 278] width 46 height 12
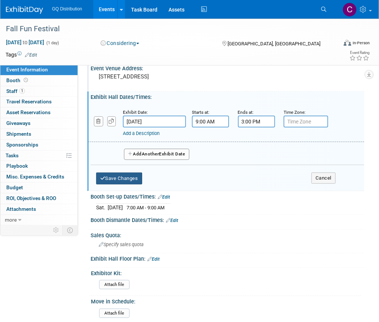
click at [123, 172] on button "Save Changes" at bounding box center [119, 178] width 46 height 12
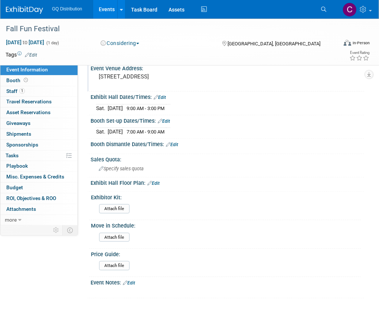
click at [134, 280] on link "Edit" at bounding box center [129, 282] width 12 height 5
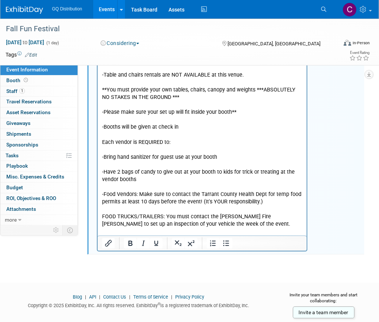
scroll to position [955, 0]
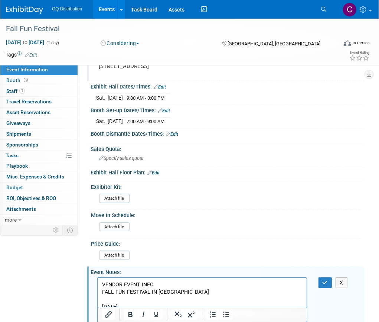
scroll to position [53, 0]
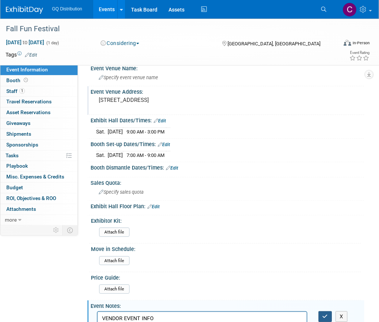
click at [324, 311] on button "button" at bounding box center [326, 316] width 14 height 11
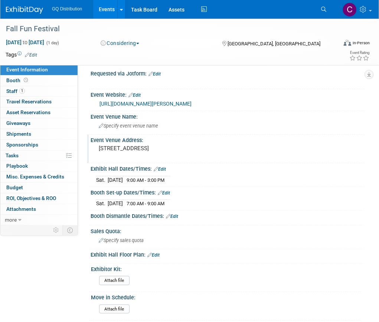
scroll to position [0, 0]
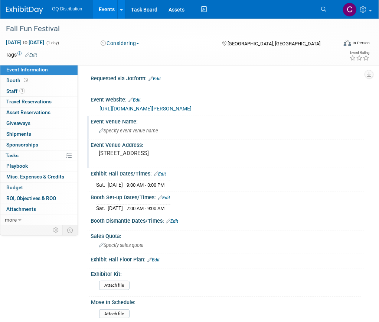
click at [121, 130] on span "Specify event venue name" at bounding box center [128, 131] width 59 height 6
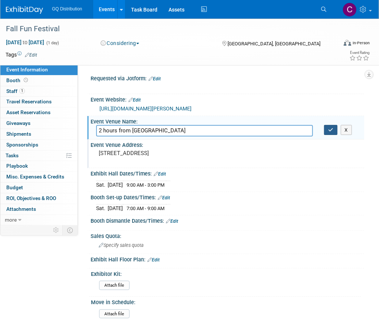
type input "2 hours from VA"
click at [331, 128] on icon "button" at bounding box center [330, 129] width 5 height 5
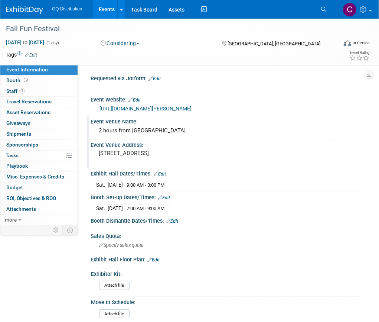
click at [39, 8] on img at bounding box center [24, 9] width 37 height 7
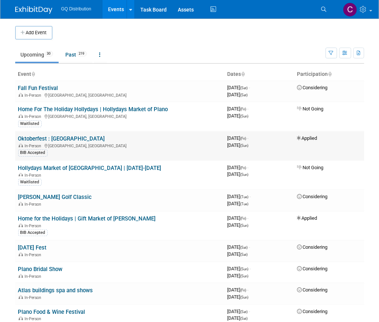
click at [67, 135] on link "Oktoberfest : [GEOGRAPHIC_DATA]" at bounding box center [61, 138] width 87 height 7
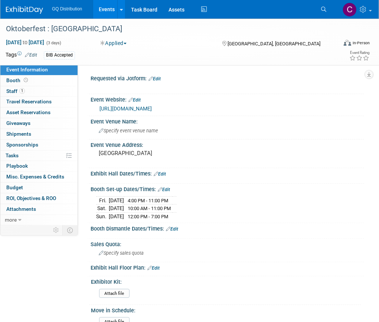
click at [152, 108] on link "[URL][DOMAIN_NAME]" at bounding box center [126, 109] width 52 height 6
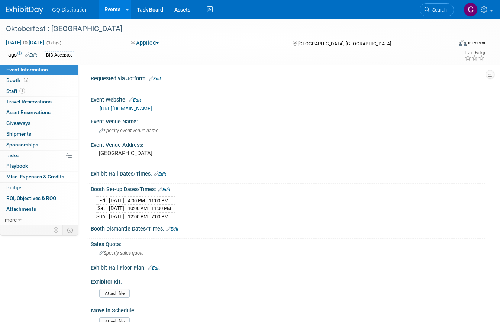
click at [39, 12] on img at bounding box center [24, 9] width 37 height 7
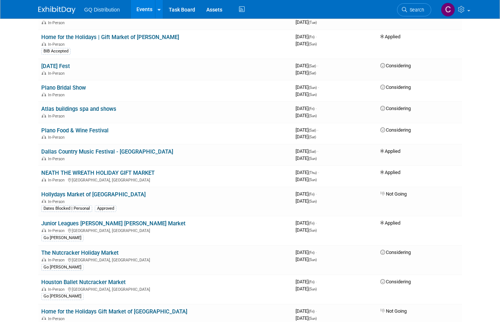
scroll to position [182, 0]
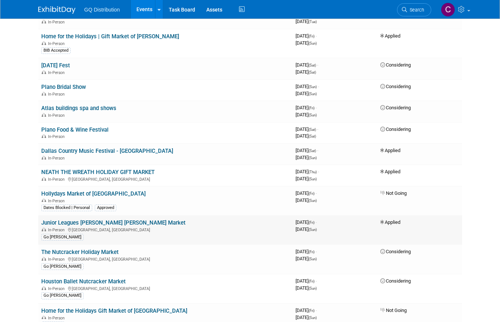
click at [386, 219] on span "Applied" at bounding box center [390, 222] width 20 height 6
click at [84, 220] on link "Junior Leagues [PERSON_NAME] [PERSON_NAME] Market" at bounding box center [113, 222] width 144 height 7
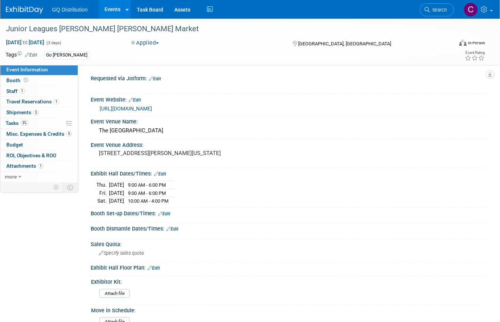
click at [158, 39] on button "Applied" at bounding box center [144, 43] width 33 height 8
click at [155, 75] on link "Not Going" at bounding box center [158, 76] width 59 height 10
click at [36, 54] on link "Edit" at bounding box center [31, 54] width 12 height 5
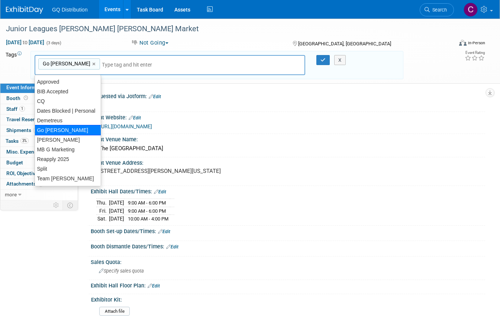
scroll to position [27, 0]
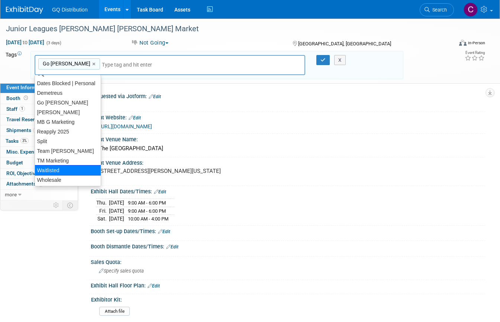
click at [57, 167] on div "Waitlisted" at bounding box center [68, 170] width 67 height 10
type input "Go [PERSON_NAME], Waitlisted"
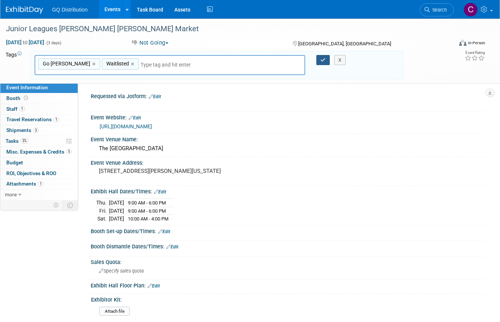
click at [319, 64] on button "button" at bounding box center [322, 60] width 13 height 10
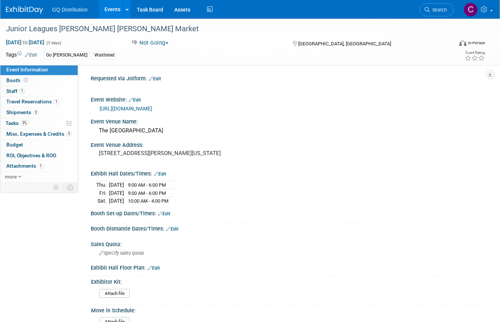
click at [26, 10] on img at bounding box center [24, 9] width 37 height 7
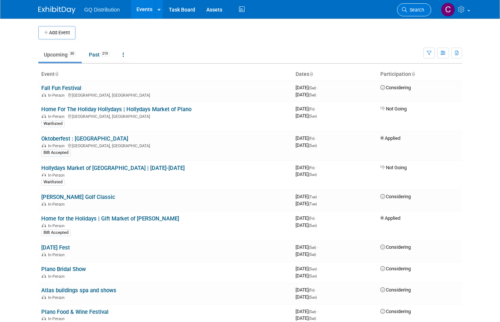
click at [418, 7] on span "Search" at bounding box center [415, 10] width 17 height 6
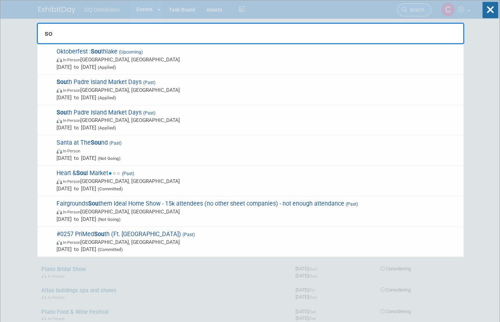
type input "s"
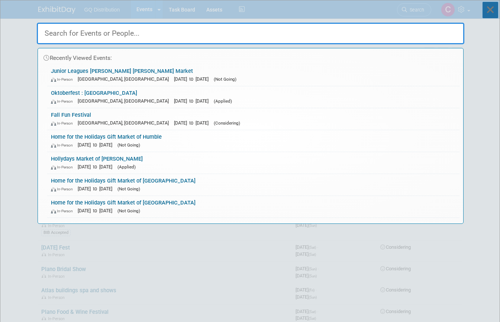
click at [489, 12] on icon at bounding box center [490, 10] width 16 height 16
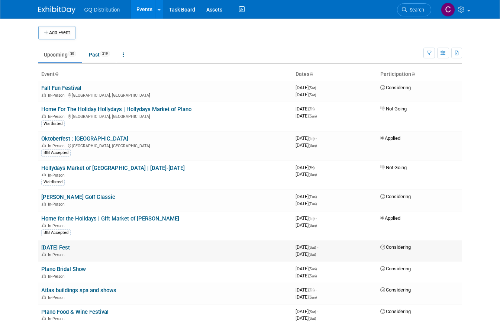
click at [61, 244] on link "[DATE] Fest" at bounding box center [55, 247] width 29 height 7
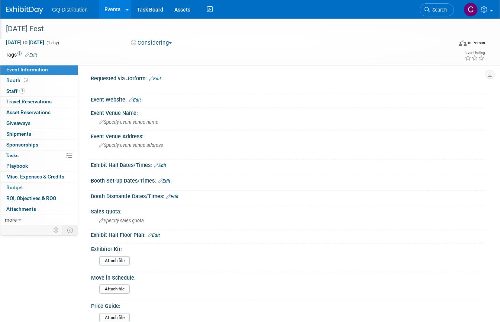
drag, startPoint x: 57, startPoint y: 28, endPoint x: 0, endPoint y: 28, distance: 56.8
click at [0, 28] on div "[DATE] Fest" at bounding box center [225, 29] width 450 height 20
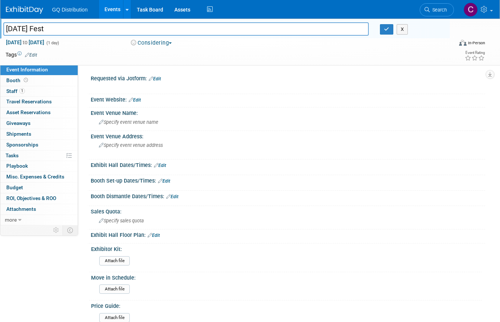
click at [156, 40] on button "Considering" at bounding box center [151, 43] width 46 height 8
click at [151, 73] on link "Not Going" at bounding box center [158, 76] width 59 height 10
click at [384, 29] on icon "button" at bounding box center [386, 29] width 5 height 5
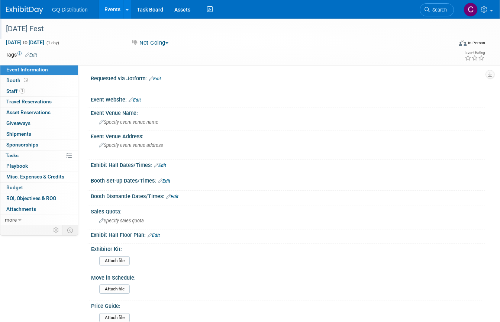
click at [25, 9] on img at bounding box center [24, 9] width 37 height 7
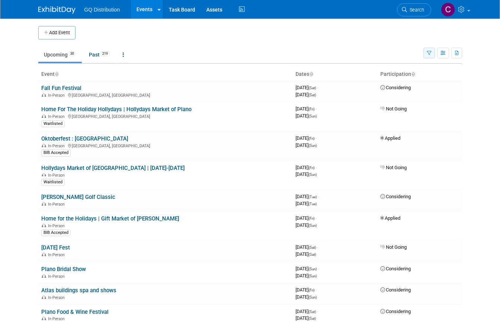
click at [431, 52] on icon "button" at bounding box center [429, 53] width 5 height 5
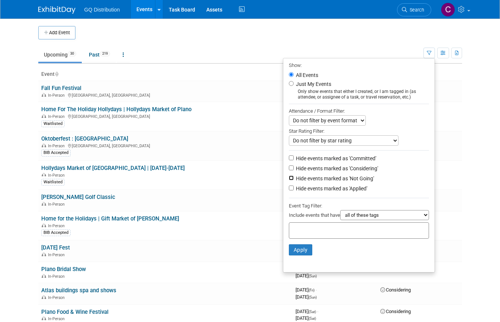
click at [289, 175] on input "Hide events marked as 'Not Going'" at bounding box center [291, 177] width 5 height 5
checkbox input "true"
click at [298, 250] on button "Apply" at bounding box center [301, 249] width 24 height 11
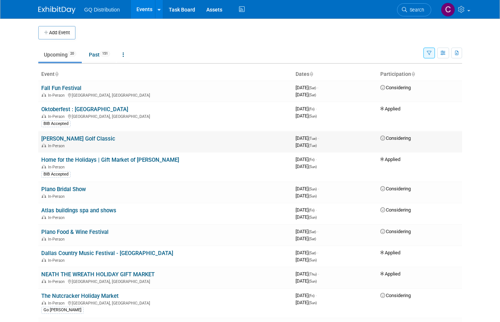
click at [98, 136] on link "[PERSON_NAME] Golf Classic" at bounding box center [78, 138] width 74 height 7
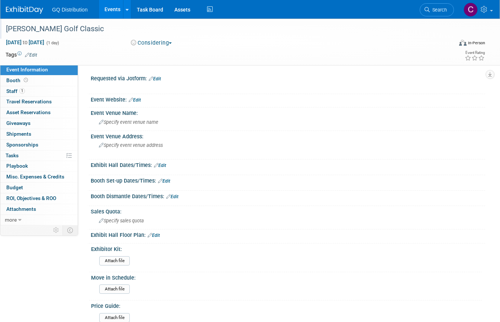
drag, startPoint x: 94, startPoint y: 30, endPoint x: 3, endPoint y: 26, distance: 90.7
click at [3, 26] on div "[PERSON_NAME] Golf Classic" at bounding box center [223, 28] width 441 height 13
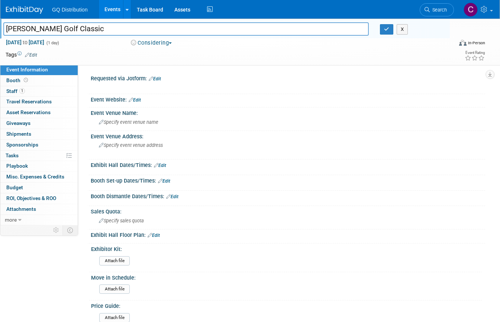
click at [62, 33] on input "[PERSON_NAME] Golf Classic" at bounding box center [185, 28] width 365 height 13
click input "[PERSON_NAME] Golf Classic"
click img
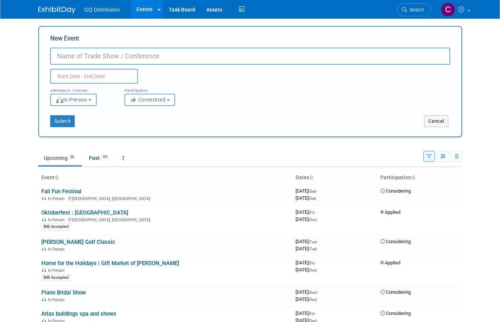
click at [59, 53] on input "New Event" at bounding box center [250, 56] width 400 height 17
type input "NORTH [US_STATE] FAIR & RODEO"
click at [164, 97] on span "Committed" at bounding box center [148, 100] width 36 height 6
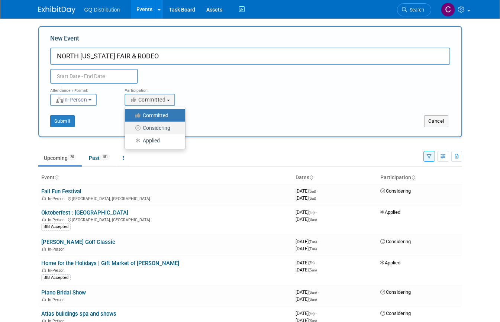
click at [156, 124] on label "Considering" at bounding box center [153, 128] width 49 height 10
click at [132, 126] on input "Considering" at bounding box center [129, 128] width 5 height 5
select select "2"
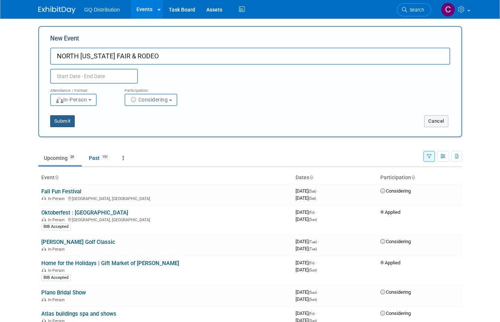
click at [67, 121] on button "Submit" at bounding box center [62, 121] width 25 height 12
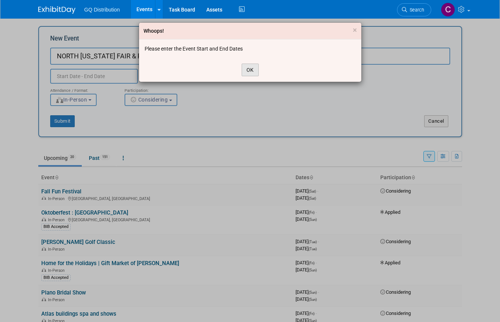
click at [246, 67] on button "OK" at bounding box center [249, 70] width 17 height 13
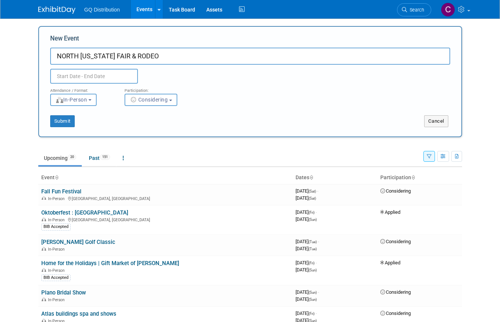
click at [116, 79] on body "GQ Distribution Events Add Event Bulk Upload Events Shareable Event Boards Rece…" at bounding box center [250, 161] width 500 height 322
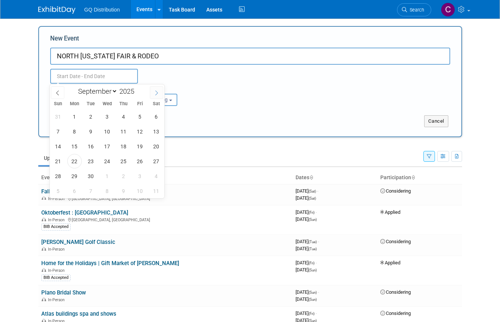
click at [155, 90] on icon at bounding box center [156, 92] width 5 height 5
select select "11"
click at [155, 90] on icon at bounding box center [156, 92] width 5 height 5
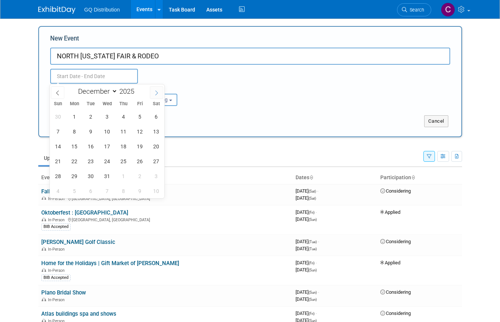
type input "2026"
click at [155, 90] on icon at bounding box center [156, 92] width 5 height 5
select select "1"
click at [152, 117] on span "7" at bounding box center [156, 116] width 14 height 14
click at [134, 116] on span "6" at bounding box center [140, 116] width 14 height 14
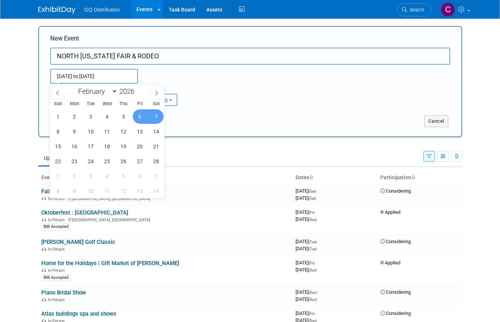
type input "[DATE] to [DATE]"
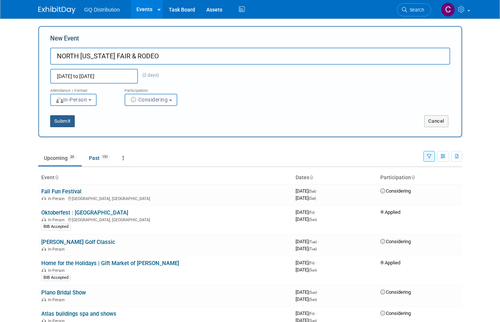
click at [67, 122] on button "Submit" at bounding box center [62, 121] width 25 height 12
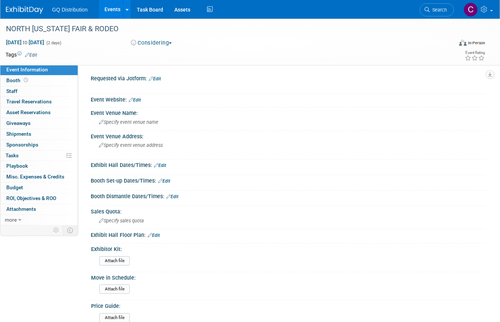
click at [137, 101] on link "Edit" at bounding box center [135, 99] width 12 height 5
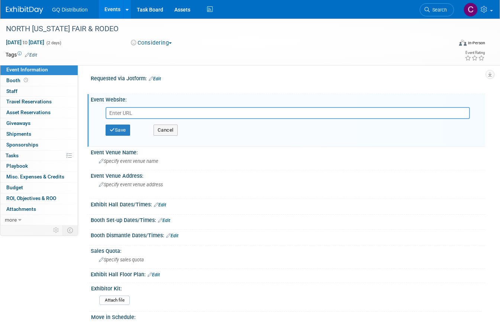
click at [121, 111] on input "text" at bounding box center [288, 113] width 364 height 12
type input "[URL][DOMAIN_NAME]"
click at [123, 126] on button "Save" at bounding box center [118, 129] width 25 height 11
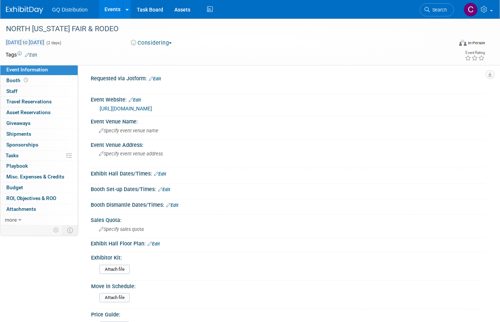
click at [45, 44] on span "[DATE] to [DATE]" at bounding box center [25, 42] width 39 height 7
select select "1"
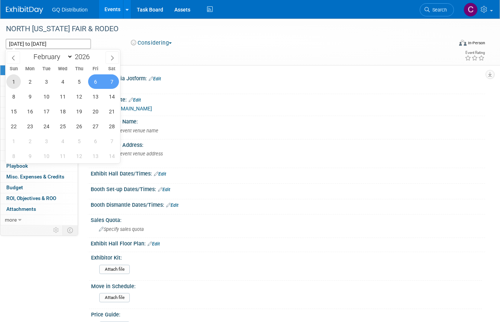
click at [17, 81] on span "1" at bounding box center [13, 81] width 14 height 14
type input "[DATE]"
click at [14, 83] on span "1" at bounding box center [13, 81] width 14 height 14
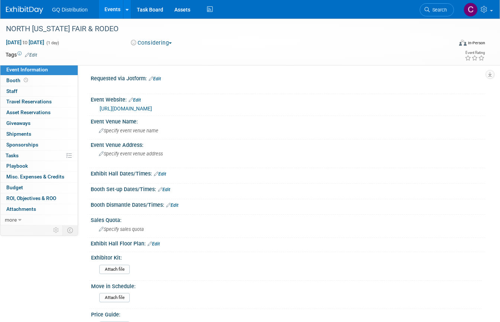
click at [23, 5] on link at bounding box center [29, 6] width 46 height 6
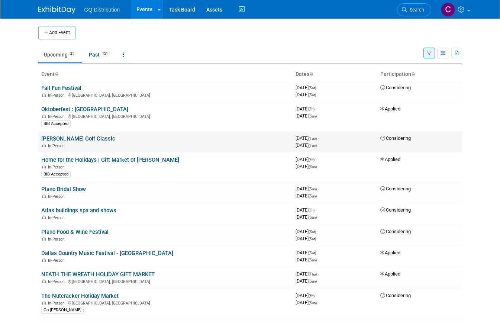
click at [81, 136] on link "[PERSON_NAME] Golf Classic" at bounding box center [78, 138] width 74 height 7
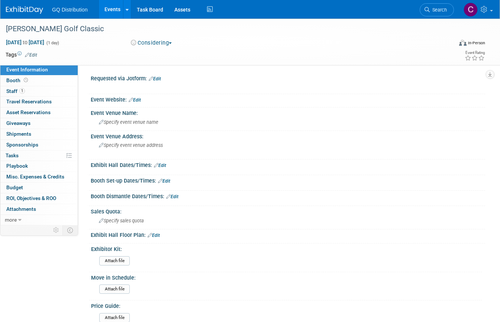
click at [138, 99] on link "Edit" at bounding box center [135, 99] width 12 height 5
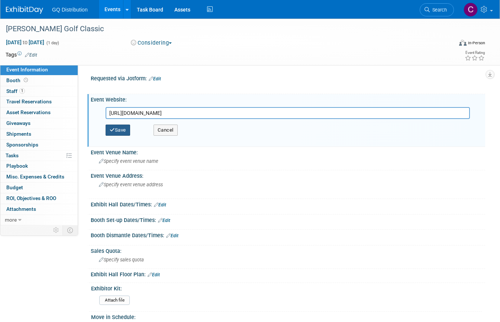
type input "[URL][DOMAIN_NAME]"
click at [123, 129] on button "Save" at bounding box center [118, 129] width 25 height 11
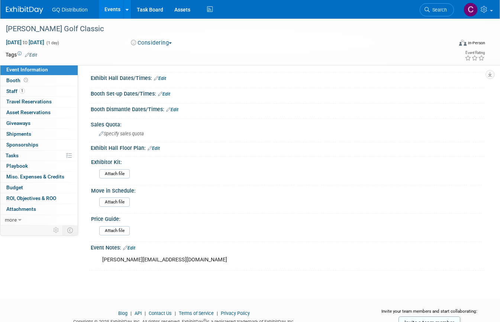
scroll to position [121, 0]
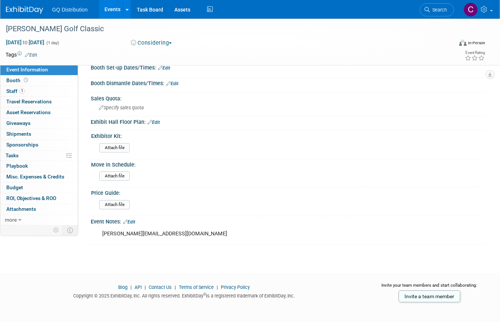
click at [28, 6] on link at bounding box center [29, 6] width 46 height 6
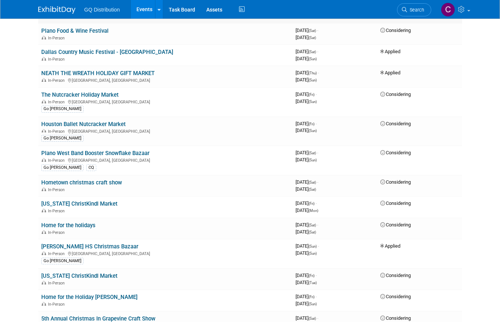
scroll to position [346, 0]
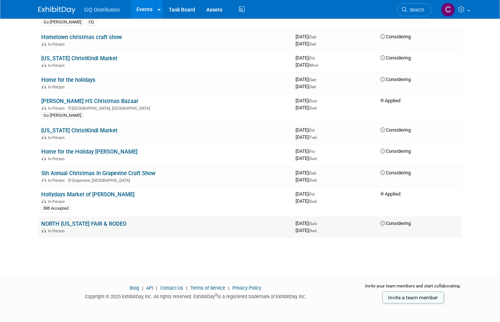
click at [107, 220] on link "NORTH [US_STATE] FAIR & RODEO" at bounding box center [83, 223] width 85 height 7
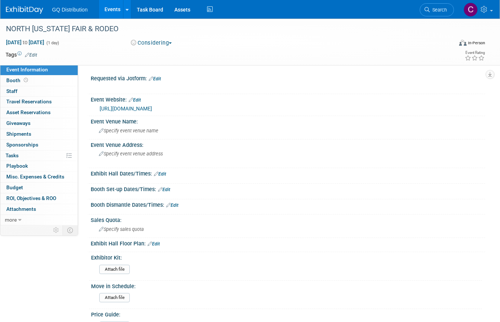
click at [35, 53] on link "Edit" at bounding box center [31, 54] width 12 height 5
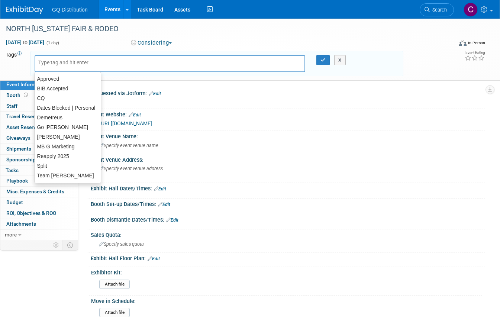
click at [67, 65] on input "text" at bounding box center [67, 62] width 59 height 7
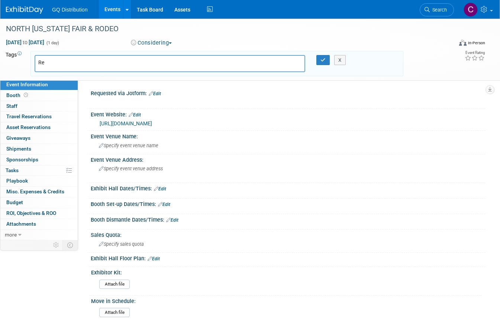
type input "R"
drag, startPoint x: 60, startPoint y: 65, endPoint x: 20, endPoint y: 59, distance: 40.8
click at [20, 59] on tr "Tags Edit Inquired X" at bounding box center [205, 63] width 398 height 25
type input "Inquired"
click at [317, 58] on button "button" at bounding box center [322, 60] width 13 height 10
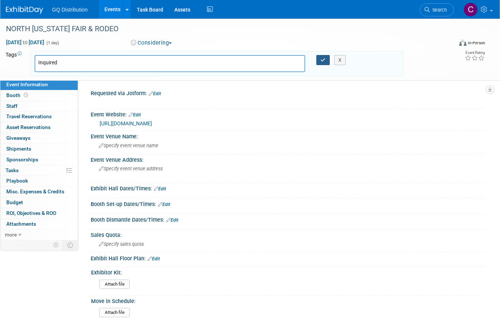
type input "Inquired"
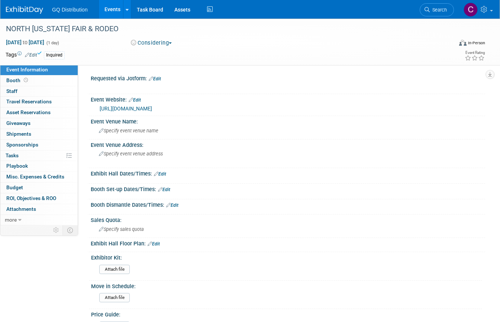
click at [22, 11] on img at bounding box center [24, 9] width 37 height 7
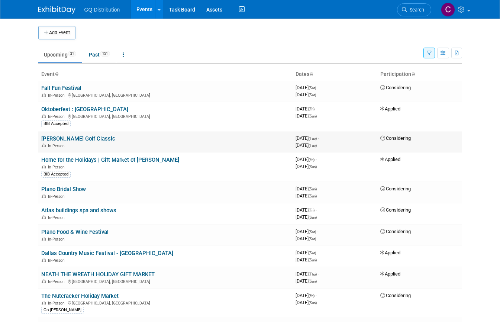
click at [68, 135] on link "[PERSON_NAME] Golf Classic" at bounding box center [78, 138] width 74 height 7
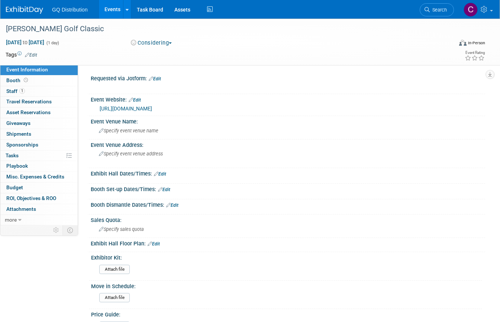
click at [33, 54] on link "Edit" at bounding box center [31, 54] width 12 height 5
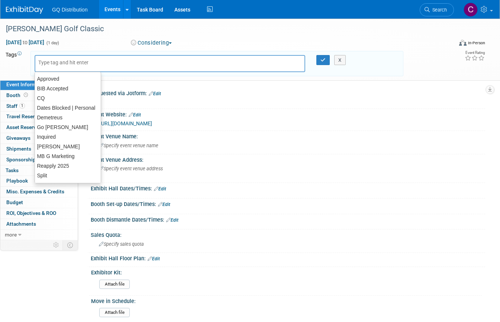
paste input "Inquired"
type input "Inquired"
click at [321, 59] on icon "button" at bounding box center [322, 60] width 5 height 5
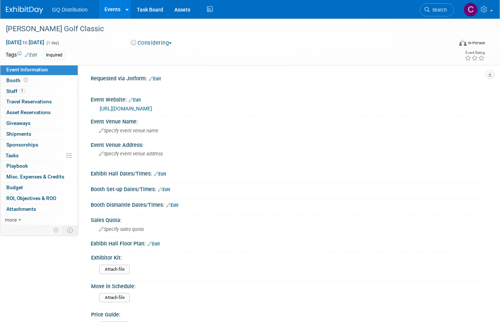
click at [21, 7] on img at bounding box center [24, 9] width 37 height 7
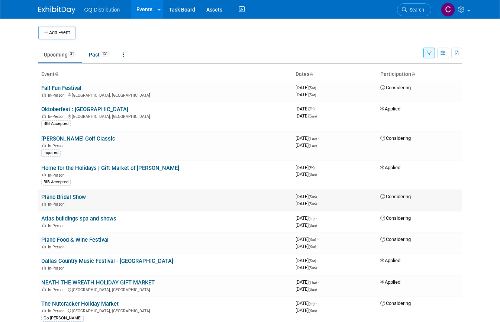
click at [81, 194] on link "Plano Bridal Show" at bounding box center [63, 197] width 45 height 7
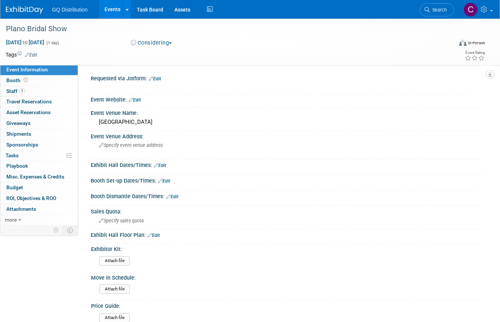
click at [29, 7] on img at bounding box center [24, 9] width 37 height 7
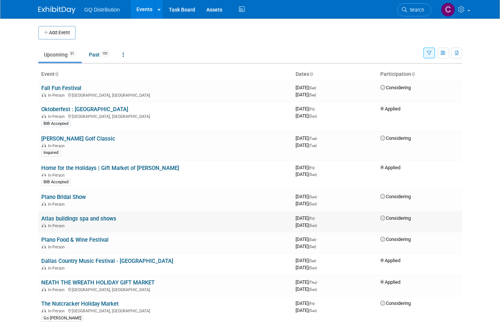
click at [91, 217] on link "Atlas buildings spa and shows" at bounding box center [78, 218] width 75 height 7
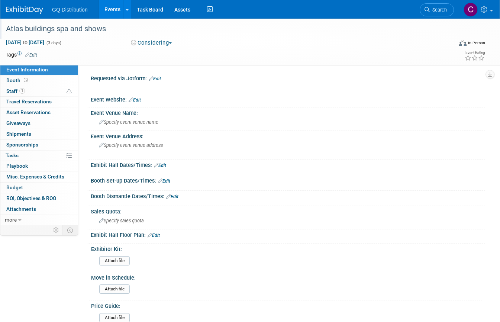
drag, startPoint x: 113, startPoint y: 30, endPoint x: 0, endPoint y: 29, distance: 113.3
click at [0, 29] on div "Atlas buildings spa and shows" at bounding box center [225, 29] width 450 height 20
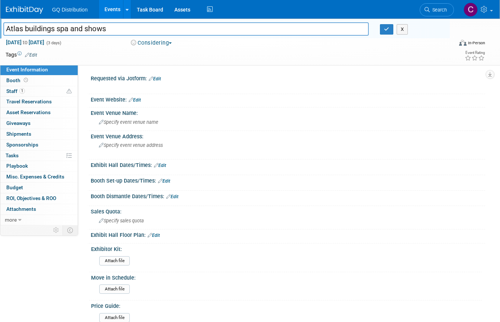
click at [55, 29] on input "Atlas buildings spa and shows" at bounding box center [185, 28] width 365 height 13
click at [71, 28] on input "Atlas buildings spa and shows" at bounding box center [185, 28] width 365 height 13
click at [78, 32] on input "Atlas buildings spa and shows" at bounding box center [185, 28] width 365 height 13
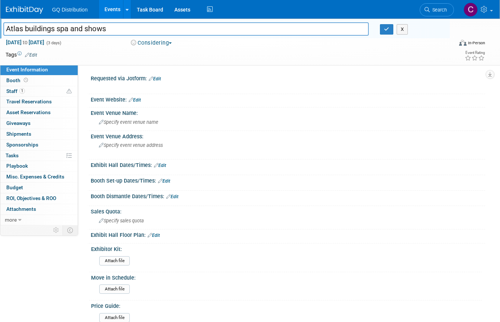
click at [78, 32] on input "Atlas buildings spa and shows" at bounding box center [185, 28] width 365 height 13
click at [73, 29] on input "Atlas buildings spa and shows" at bounding box center [185, 28] width 365 height 13
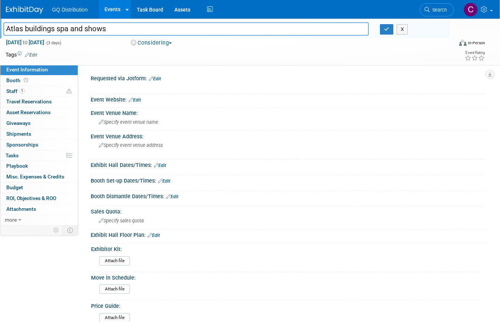
click at [73, 29] on input "Atlas buildings spa and shows" at bounding box center [185, 28] width 365 height 13
paste input "https://spashow.com/"
drag, startPoint x: 85, startPoint y: 28, endPoint x: 1, endPoint y: 27, distance: 84.0
click at [1, 28] on div "https://spashow.com/" at bounding box center [186, 29] width 376 height 11
type input "https://spashow.com/"
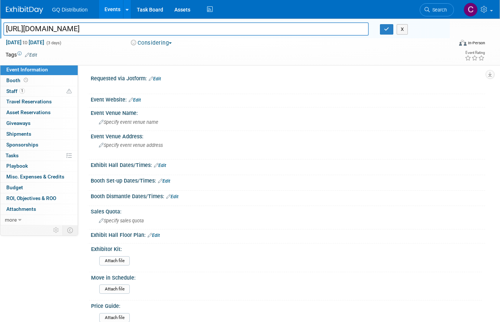
click at [139, 99] on link "Edit" at bounding box center [135, 99] width 12 height 5
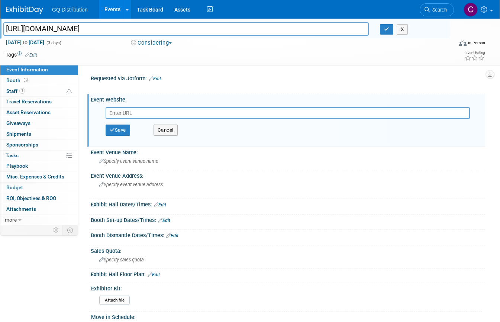
click at [127, 110] on input "text" at bounding box center [288, 113] width 364 height 12
type input "https://spashow.com/"
click at [31, 40] on span "Oct 31, 2025 to Nov 2, 2025" at bounding box center [25, 42] width 39 height 7
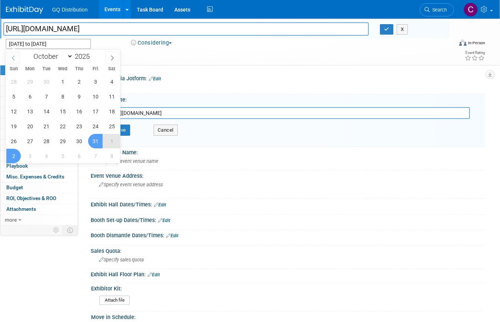
click at [13, 58] on icon at bounding box center [13, 57] width 5 height 5
select select "8"
click at [94, 123] on span "26" at bounding box center [95, 126] width 14 height 14
type input "Sep 26, 2025"
click at [13, 141] on span "28" at bounding box center [13, 141] width 14 height 14
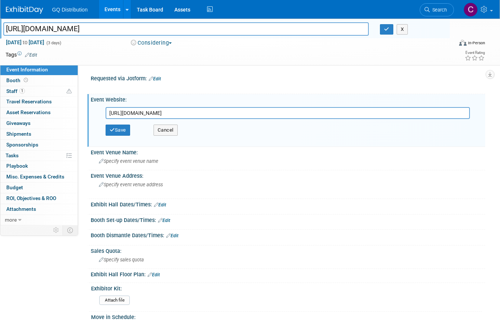
click at [73, 28] on input "https://spashow.com/" at bounding box center [185, 28] width 365 height 13
drag, startPoint x: 29, startPoint y: 30, endPoint x: 0, endPoint y: 27, distance: 28.8
click at [0, 27] on div "https://spashow.com/" at bounding box center [186, 29] width 376 height 11
drag, startPoint x: 70, startPoint y: 27, endPoint x: 0, endPoint y: 28, distance: 70.2
click at [0, 28] on div "spashow.com/" at bounding box center [186, 29] width 376 height 11
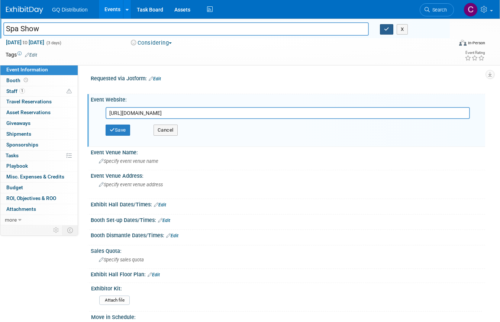
type input "Spa Show"
click at [384, 31] on icon "button" at bounding box center [386, 29] width 5 height 5
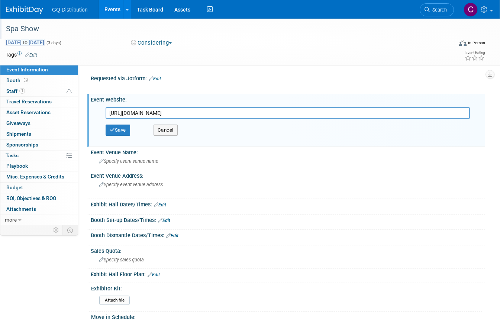
click at [21, 39] on span "Sep 26, 2025 to Sep 28, 2025" at bounding box center [25, 42] width 39 height 7
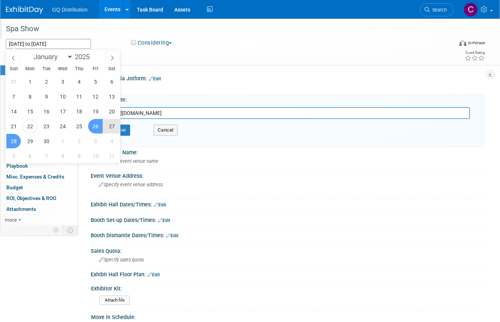
click at [21, 26] on div "Spa Show" at bounding box center [223, 28] width 441 height 13
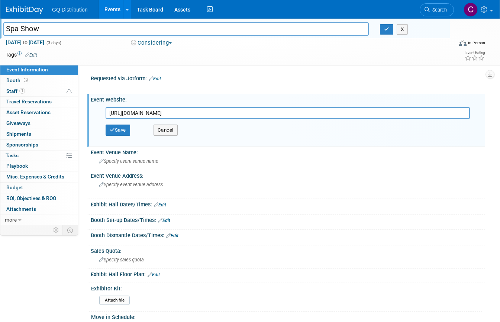
drag, startPoint x: 163, startPoint y: 114, endPoint x: 85, endPoint y: 113, distance: 77.7
click at [85, 113] on div "Requested via Jotform: Edit X Event Website: Edit https://spashow.com/ Save Can…" at bounding box center [281, 144] width 407 height 159
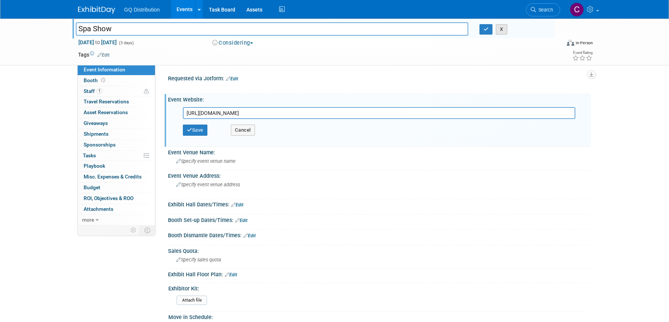
click at [499, 27] on button "X" at bounding box center [502, 29] width 12 height 10
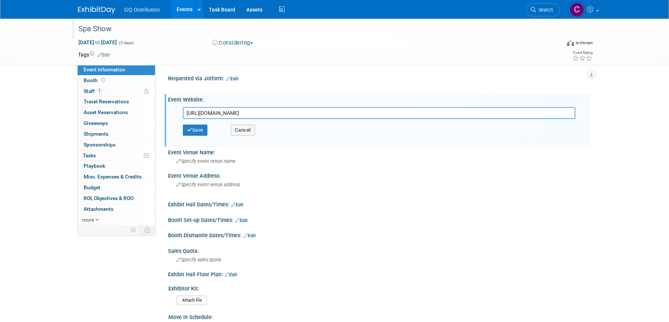
click at [99, 9] on img at bounding box center [96, 9] width 37 height 7
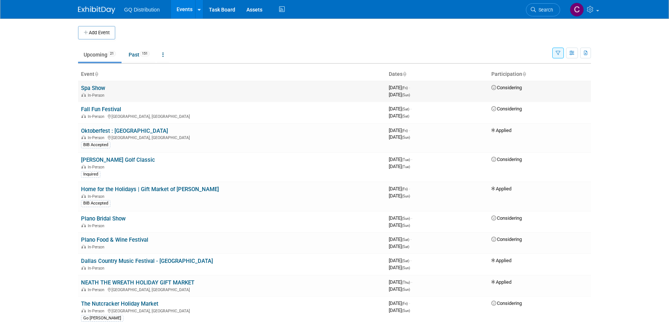
click at [95, 86] on link "Spa Show" at bounding box center [93, 88] width 24 height 7
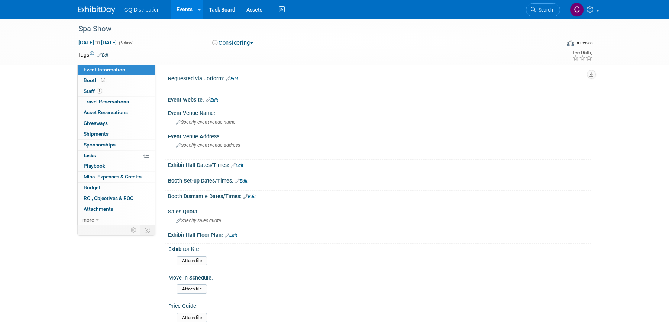
click at [107, 55] on link "Edit" at bounding box center [103, 54] width 12 height 5
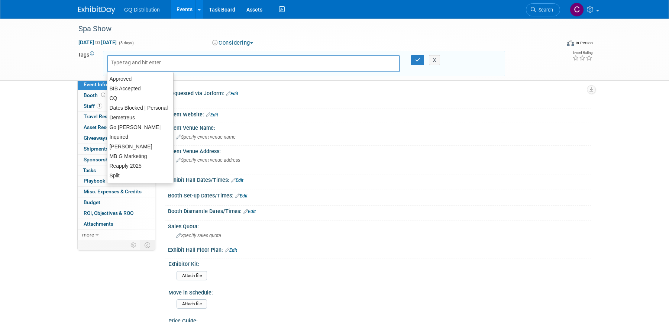
click at [45, 75] on div "Spa Show [DATE] to [DATE] (3 days) [DATE] to [DATE] Considering Committed Consi…" at bounding box center [334, 50] width 669 height 62
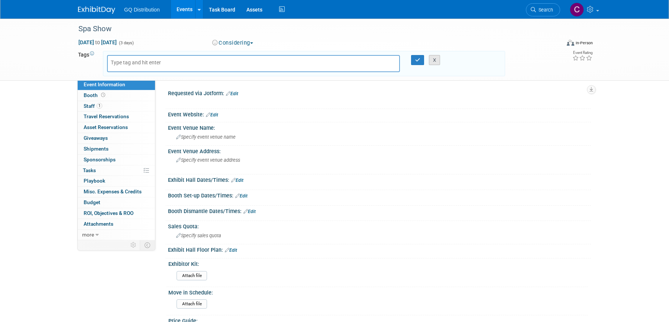
click at [433, 59] on button "X" at bounding box center [435, 60] width 12 height 10
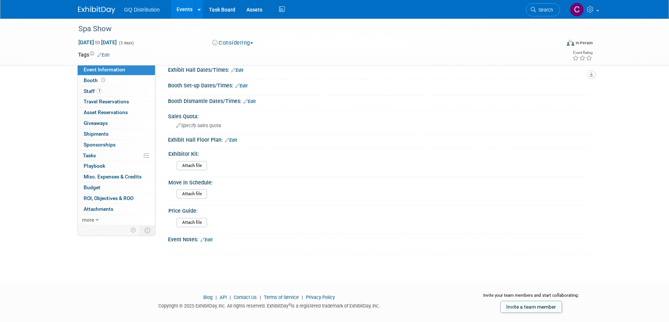
scroll to position [106, 0]
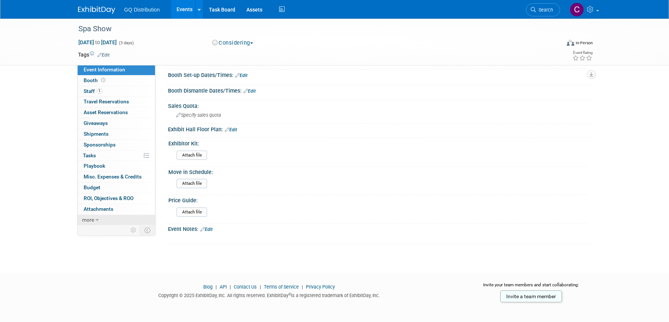
click at [96, 218] on icon at bounding box center [96, 219] width 3 height 5
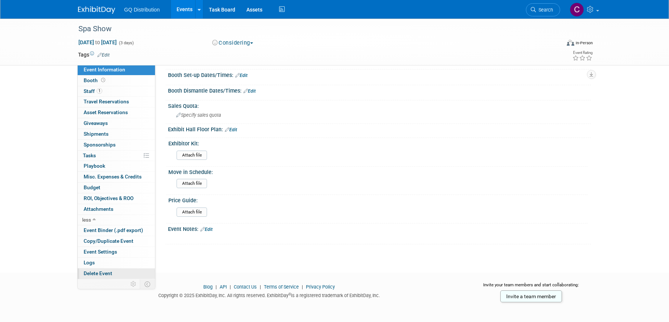
click at [101, 273] on span "Delete Event" at bounding box center [98, 273] width 29 height 6
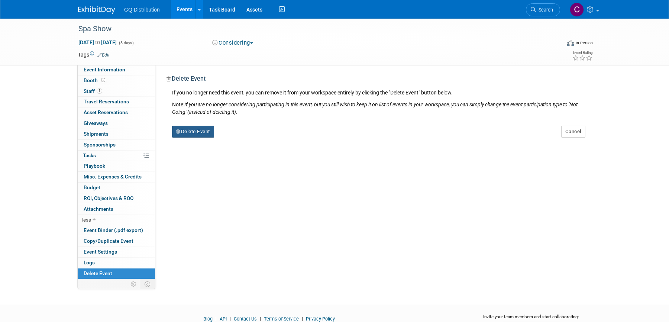
click at [195, 134] on button "Delete Event" at bounding box center [193, 132] width 42 height 12
click at [242, 140] on link "Yes" at bounding box center [240, 138] width 22 height 12
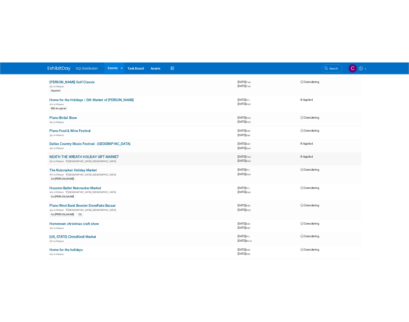
scroll to position [112, 0]
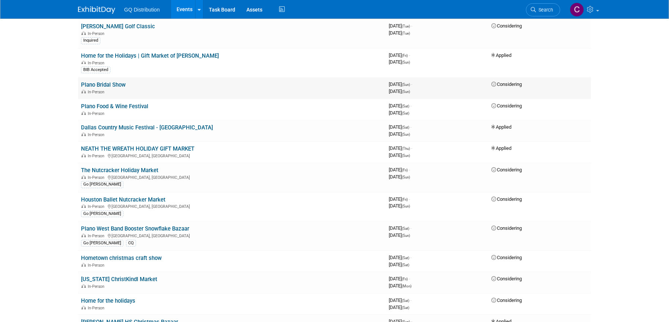
drag, startPoint x: 129, startPoint y: 84, endPoint x: 80, endPoint y: 84, distance: 49.8
click at [80, 84] on td "Plano Bridal Show In-Person" at bounding box center [232, 87] width 308 height 21
copy link "Plano Bridal Show"
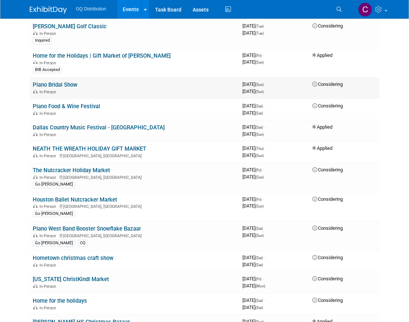
click at [65, 84] on link "Plano Bridal Show" at bounding box center [55, 84] width 45 height 7
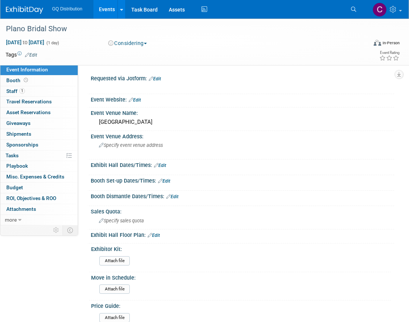
click at [33, 55] on link "Edit" at bounding box center [31, 54] width 12 height 5
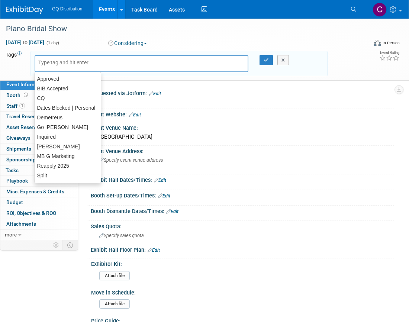
click at [56, 62] on input "text" at bounding box center [67, 62] width 59 height 7
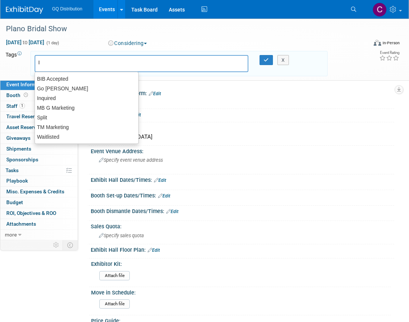
type input "In"
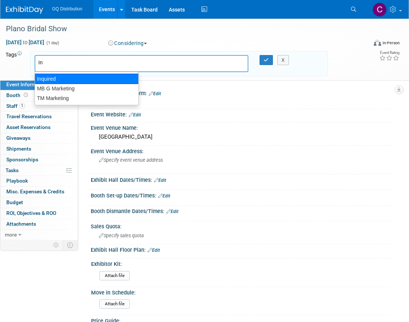
click at [70, 75] on div "Inquired" at bounding box center [87, 79] width 104 height 10
type input "Inquired"
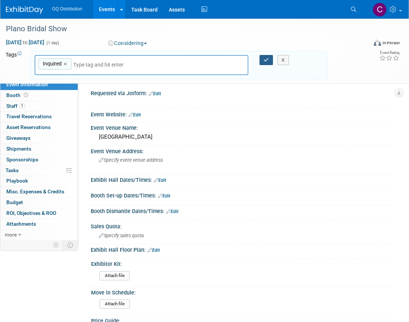
click at [265, 59] on icon "button" at bounding box center [265, 60] width 5 height 5
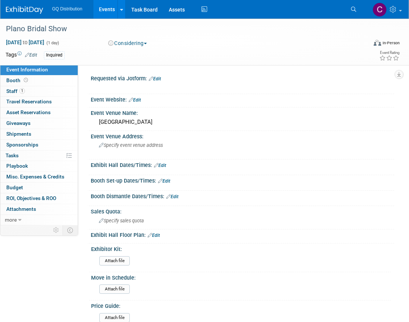
click at [119, 46] on button "Considering" at bounding box center [128, 42] width 44 height 7
click at [95, 50] on div "Tags Edit Inquired Inquired Inquired × X" at bounding box center [167, 55] width 322 height 11
click at [27, 9] on img at bounding box center [24, 9] width 37 height 7
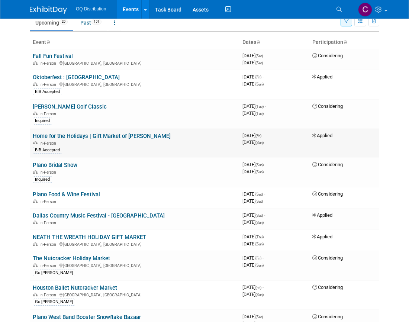
scroll to position [36, 0]
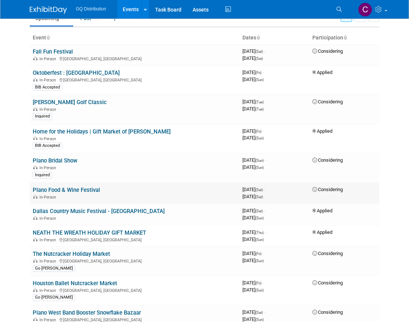
click at [66, 188] on link "Plano Food & Wine Festival" at bounding box center [66, 190] width 67 height 7
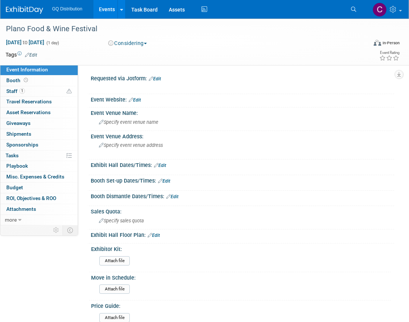
click at [25, 9] on img at bounding box center [24, 9] width 37 height 7
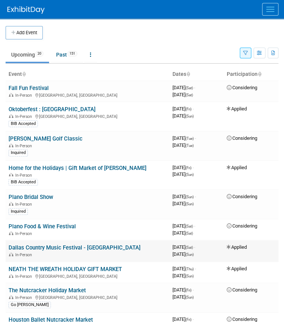
click at [43, 246] on link "Dallas Country Music Festival - [GEOGRAPHIC_DATA]" at bounding box center [75, 247] width 132 height 7
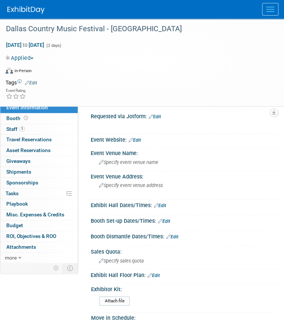
click at [138, 140] on link "Edit" at bounding box center [135, 139] width 12 height 5
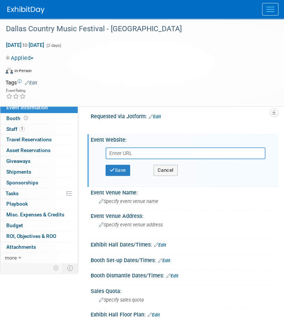
click at [134, 154] on input "text" at bounding box center [186, 153] width 160 height 12
type input "[URL][DOMAIN_NAME]"
click at [126, 168] on button "Save" at bounding box center [118, 170] width 25 height 11
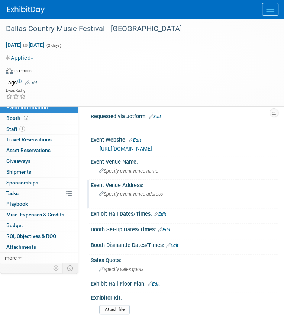
click at [113, 190] on div "Specify event venue address" at bounding box center [184, 196] width 176 height 17
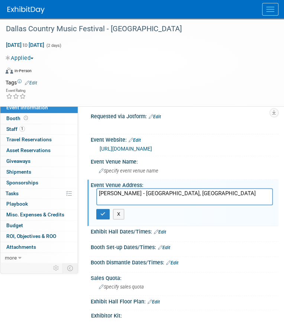
type textarea "[PERSON_NAME] - [GEOGRAPHIC_DATA], [GEOGRAPHIC_DATA]"
click at [165, 230] on link "Edit" at bounding box center [160, 231] width 12 height 5
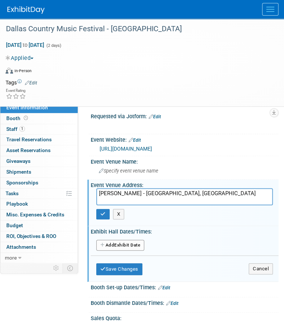
click at [127, 243] on button "Add Another Exhibit Date" at bounding box center [120, 245] width 48 height 11
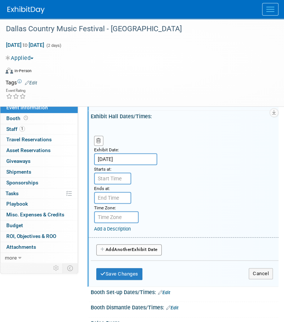
scroll to position [116, 0]
click at [114, 178] on input "text" at bounding box center [112, 178] width 37 height 12
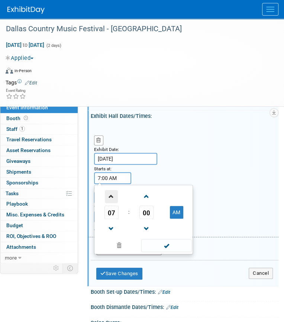
click at [111, 195] on span at bounding box center [111, 196] width 13 height 13
type input "11:00 AM"
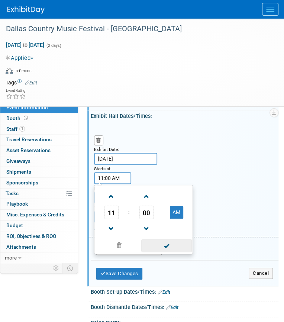
click at [155, 241] on span at bounding box center [166, 245] width 50 height 13
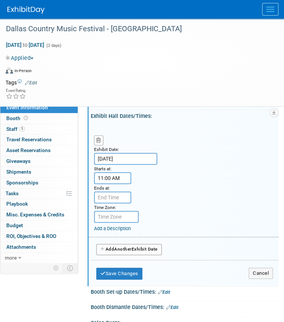
click at [116, 198] on input "text" at bounding box center [112, 197] width 37 height 12
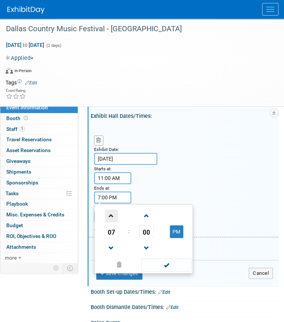
click at [112, 215] on span at bounding box center [111, 215] width 13 height 13
type input "9:00 PM"
click at [156, 259] on span at bounding box center [166, 264] width 50 height 13
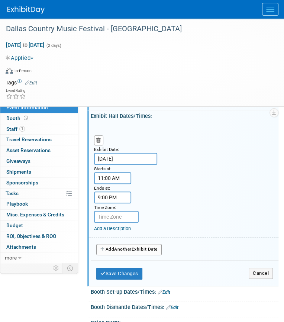
click at [123, 244] on button "Add Another Exhibit Date" at bounding box center [128, 249] width 65 height 11
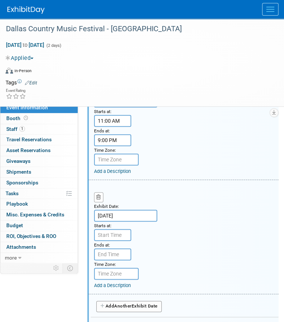
scroll to position [178, 0]
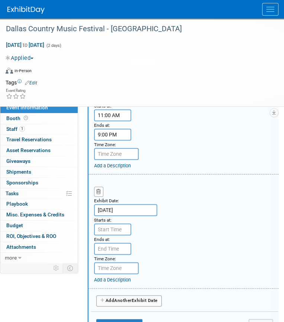
click at [111, 227] on input "text" at bounding box center [112, 229] width 37 height 12
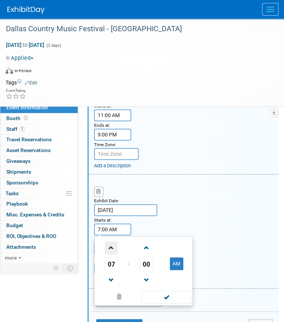
click at [114, 244] on span at bounding box center [111, 247] width 13 height 13
type input "11:00 AM"
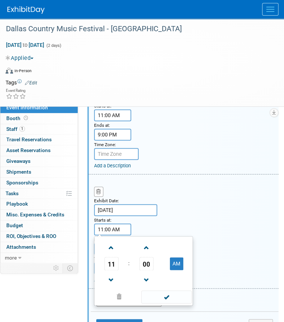
click at [181, 190] on div "Exhibit Date: [DATE] Starts at: 11:00 AM 11 : 00 AM 12 01 02 03 04 05 06 07 08 …" at bounding box center [183, 231] width 190 height 114
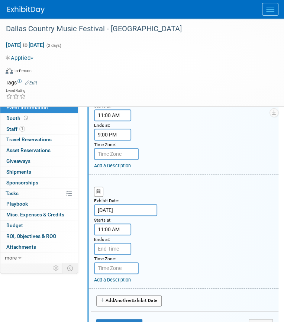
click at [108, 251] on input "text" at bounding box center [112, 249] width 37 height 12
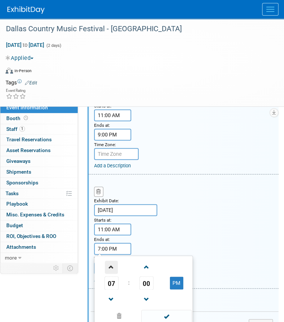
click at [112, 262] on span at bounding box center [111, 266] width 13 height 13
type input "9:00 PM"
click at [200, 221] on div "Exhibit Date: [DATE] Starts at: 11:00 AM Ends at: 9:00 PM 09 : 00 PM 12 01 02 0…" at bounding box center [183, 231] width 190 height 114
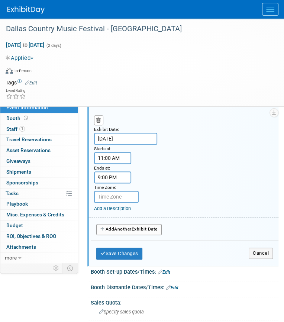
scroll to position [250, 0]
click at [115, 247] on button "Save Changes" at bounding box center [119, 253] width 46 height 12
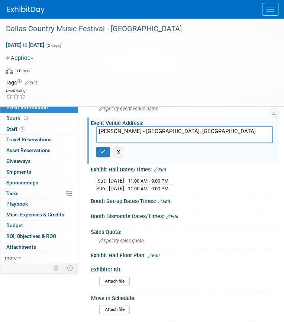
scroll to position [0, 0]
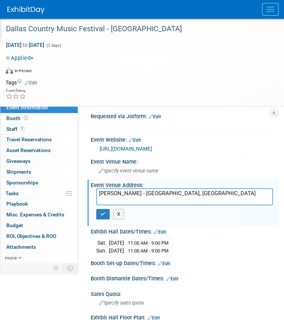
click at [35, 29] on div "Dallas Country Music Festival - [GEOGRAPHIC_DATA]" at bounding box center [136, 28] width 266 height 13
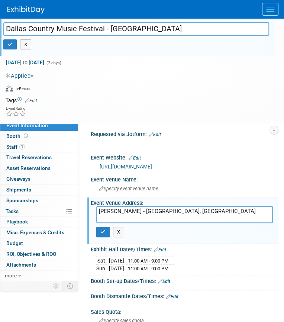
drag, startPoint x: 111, startPoint y: 29, endPoint x: 138, endPoint y: 33, distance: 27.8
click at [138, 33] on input "Dallas Country Music Festival - [GEOGRAPHIC_DATA]" at bounding box center [136, 28] width 266 height 13
drag, startPoint x: 110, startPoint y: 28, endPoint x: 7, endPoint y: 29, distance: 102.6
click at [7, 29] on input "Dallas Country Music Festival - [PERSON_NAME] - [GEOGRAPHIC_DATA], [GEOGRAPHIC_…" at bounding box center [136, 28] width 266 height 13
type input "Dallas Country Music Festival - [PERSON_NAME] - [GEOGRAPHIC_DATA], [GEOGRAPHIC_…"
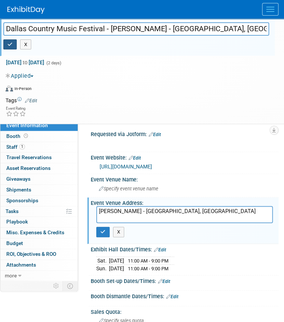
click at [10, 42] on icon "button" at bounding box center [9, 44] width 5 height 5
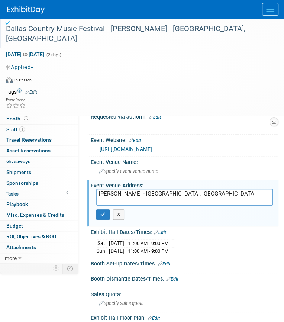
click at [28, 9] on img at bounding box center [25, 9] width 37 height 7
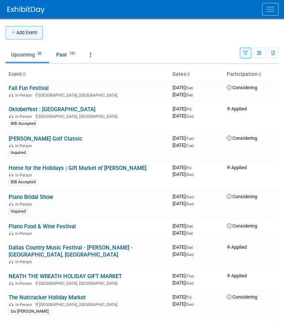
click at [35, 31] on button "Add Event" at bounding box center [24, 32] width 37 height 13
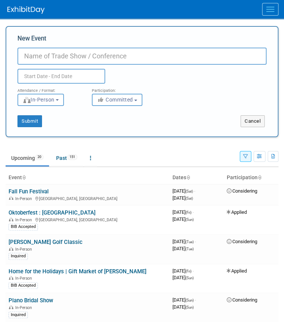
click at [40, 53] on input "New Event" at bounding box center [141, 56] width 249 height 17
paste input "Dallas Country Music Festival -"
paste input "[PERSON_NAME], [GEOGRAPHIC_DATA]"
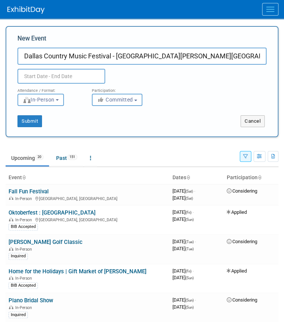
type input "Dallas Country Music Festival - [GEOGRAPHIC_DATA][PERSON_NAME][GEOGRAPHIC_DATA]…"
click at [75, 78] on body "GQ Distribution Events Add Event Bulk Upload Events Shareable Event Boards Rece…" at bounding box center [142, 161] width 284 height 322
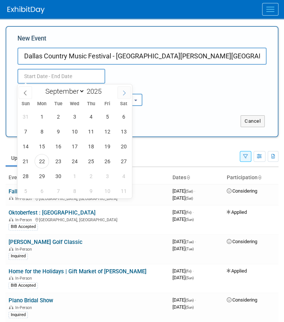
click at [120, 93] on span at bounding box center [123, 92] width 13 height 13
click at [123, 90] on icon at bounding box center [123, 92] width 5 height 5
select select "10"
click at [123, 144] on span "15" at bounding box center [123, 146] width 14 height 14
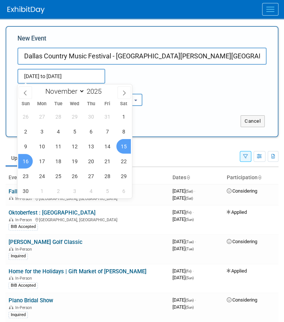
click at [26, 161] on span "16" at bounding box center [25, 161] width 14 height 14
type input "[DATE] to [DATE]"
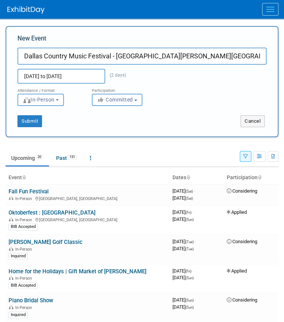
click at [111, 100] on span "Committed" at bounding box center [115, 100] width 36 height 6
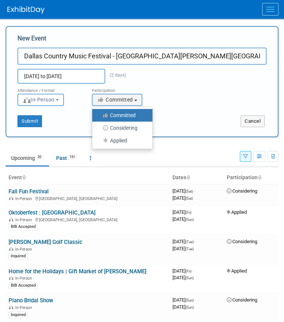
click at [115, 139] on label "Applied" at bounding box center [120, 141] width 49 height 10
click at [99, 139] on input "Applied" at bounding box center [96, 140] width 5 height 5
select select "101"
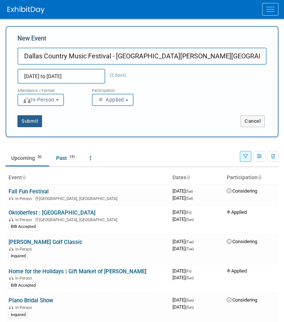
click at [37, 121] on button "Submit" at bounding box center [29, 121] width 25 height 12
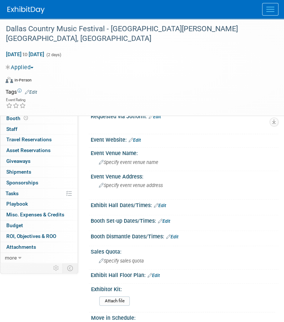
click at [139, 137] on link "Edit" at bounding box center [135, 139] width 12 height 5
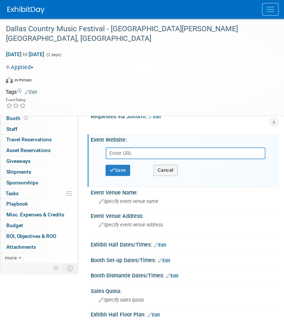
click at [122, 152] on input "text" at bounding box center [186, 153] width 160 height 12
type input "https://dallascountryfestival.com/"
click at [122, 168] on button "Save" at bounding box center [118, 170] width 25 height 11
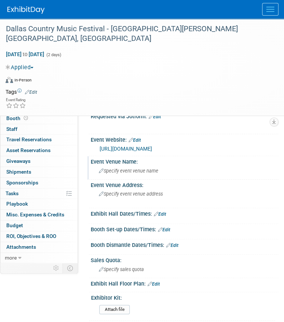
click at [127, 173] on div "Specify event venue name" at bounding box center [184, 171] width 176 height 12
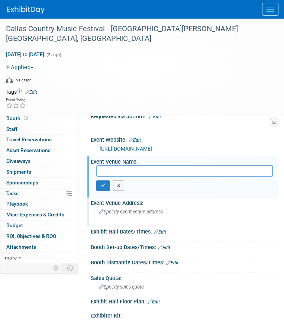
click at [122, 214] on div "Specify event venue address" at bounding box center [184, 214] width 176 height 17
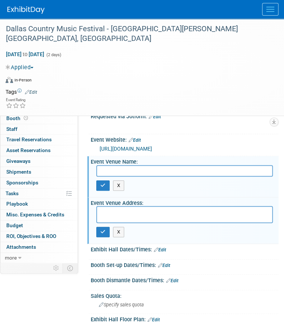
click at [165, 247] on link "Edit" at bounding box center [160, 249] width 12 height 5
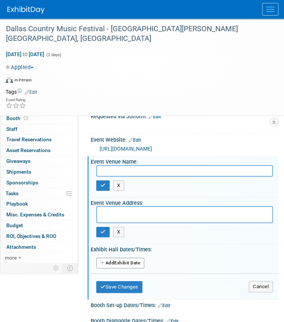
click at [116, 261] on button "Add Another Exhibit Date" at bounding box center [120, 262] width 48 height 11
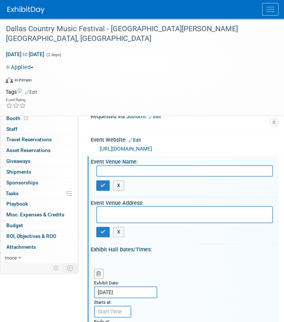
scroll to position [103, 0]
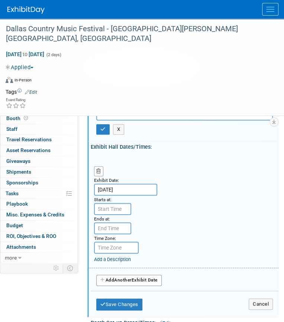
click at [115, 207] on input "text" at bounding box center [112, 209] width 37 height 12
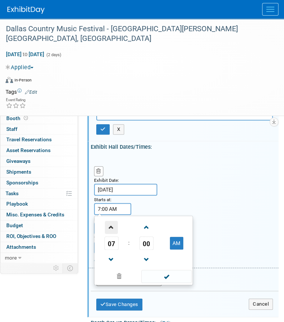
click at [110, 226] on span at bounding box center [111, 227] width 13 height 13
type input "11:00 AM"
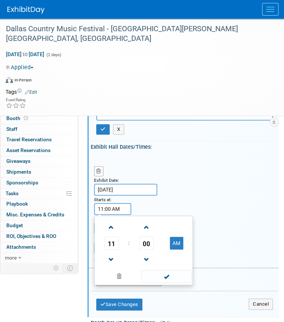
click at [150, 204] on div "Exhibit Date: Nov 15, 2025 Starts at: 11:00 AM 11 : 00 AM 12 01 02 03 04 05 06 …" at bounding box center [183, 211] width 190 height 114
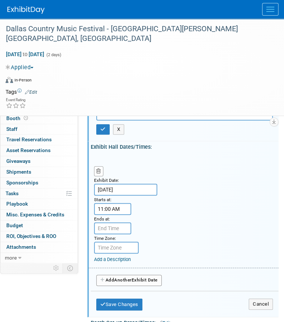
click at [113, 226] on input "text" at bounding box center [112, 228] width 37 height 12
type input "7:00 PM"
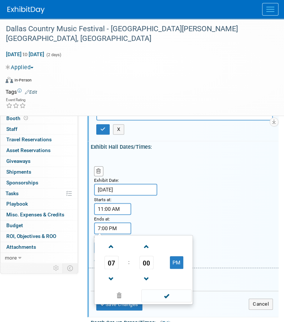
click at [184, 199] on div "Exhibit Date: Nov 15, 2025 Starts at: 11:00 AM Ends at: 7:00 PM 07 : 00 PM 12 0…" at bounding box center [183, 211] width 190 height 114
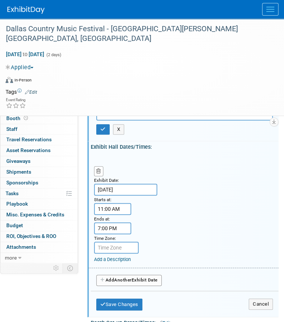
click at [119, 277] on span "Another" at bounding box center [122, 279] width 17 height 5
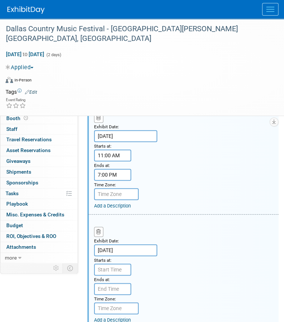
scroll to position [175, 0]
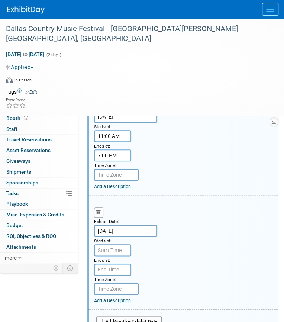
click at [114, 246] on input "text" at bounding box center [112, 250] width 37 height 12
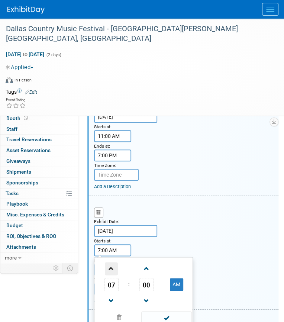
click at [114, 268] on span at bounding box center [111, 268] width 13 height 13
type input "11:00 AM"
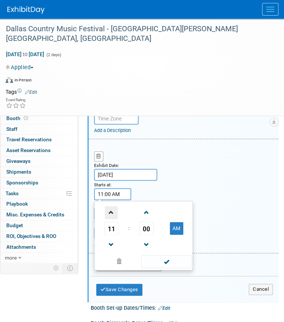
scroll to position [240, 0]
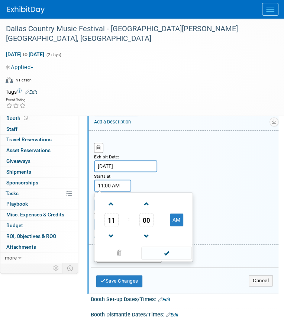
click at [214, 212] on div "Exhibit Date: Nov 16, 2025 Starts at: 11:00 AM 11 : 00 AM 12 01 02 03 04 05 06 …" at bounding box center [183, 187] width 190 height 114
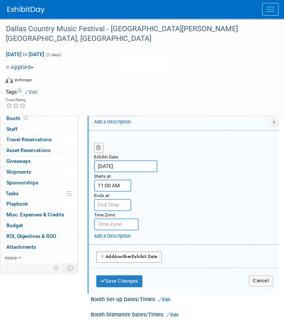
click at [117, 204] on input "text" at bounding box center [112, 205] width 37 height 12
type input "7:00 PM"
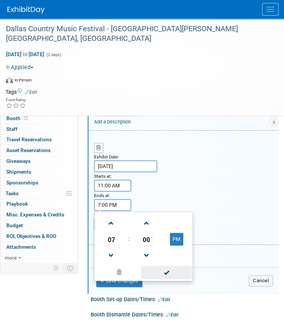
click at [177, 266] on span at bounding box center [166, 272] width 50 height 13
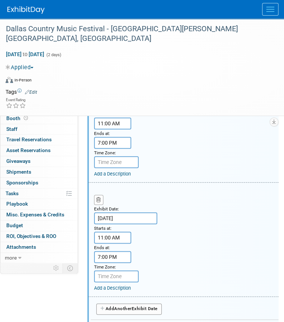
scroll to position [188, 0]
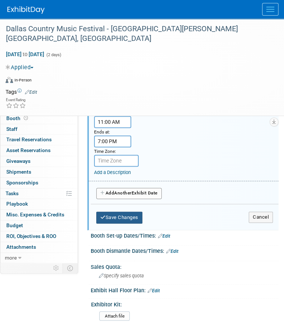
click at [119, 211] on button "Save Changes" at bounding box center [119, 217] width 46 height 12
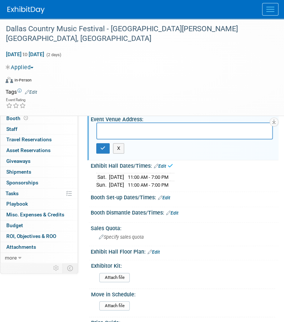
scroll to position [0, 0]
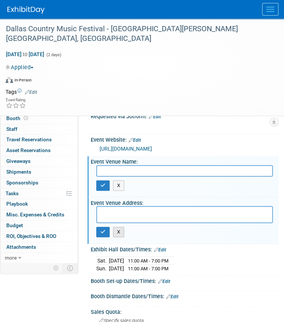
click at [119, 230] on button "X" at bounding box center [119, 232] width 12 height 10
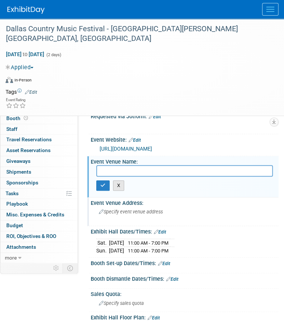
click at [118, 187] on button "X" at bounding box center [119, 185] width 12 height 10
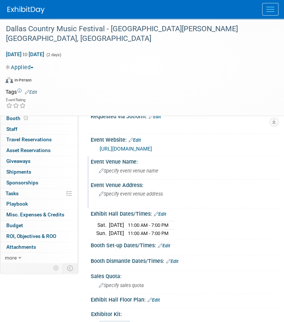
click at [232, 76] on div "Virtual In-Person Hybrid <img src="https://www.exhibitday.com/Images/Format-Vir…" at bounding box center [137, 81] width 263 height 11
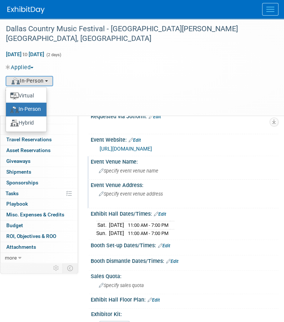
click at [22, 7] on img at bounding box center [25, 9] width 37 height 7
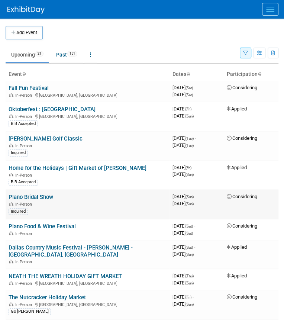
click at [241, 196] on span "Considering" at bounding box center [242, 197] width 30 height 6
click at [42, 194] on link "Plano Bridal Show" at bounding box center [31, 197] width 45 height 7
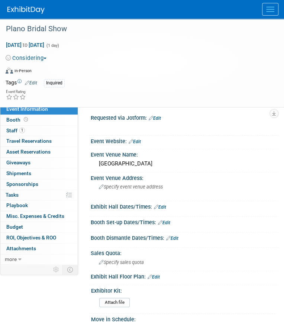
click at [71, 93] on div "Event Rating" at bounding box center [137, 95] width 275 height 13
click at [18, 8] on img at bounding box center [25, 9] width 37 height 7
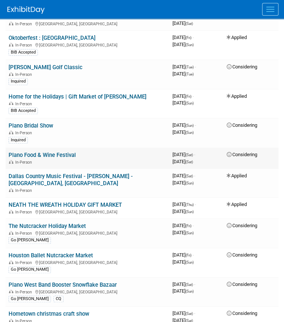
scroll to position [87, 0]
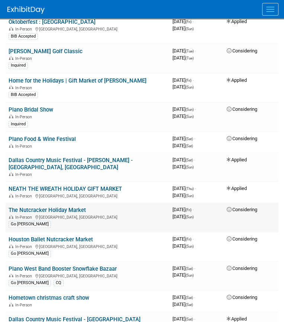
click at [81, 207] on link "The Nutcracker Holiday Market" at bounding box center [47, 210] width 77 height 7
click at [59, 207] on link "The Nutcracker Holiday Market" at bounding box center [47, 210] width 77 height 7
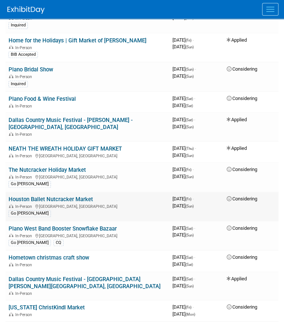
click at [77, 196] on link "Houston Ballet Nutcracker Market" at bounding box center [51, 199] width 84 height 7
click at [33, 166] on link "The Nutcracker Holiday Market" at bounding box center [47, 169] width 77 height 7
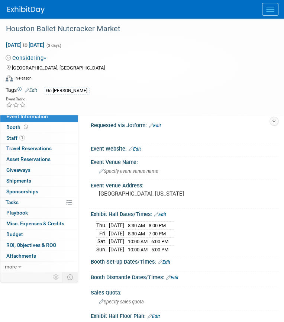
click at [40, 58] on button "Considering" at bounding box center [28, 58] width 44 height 8
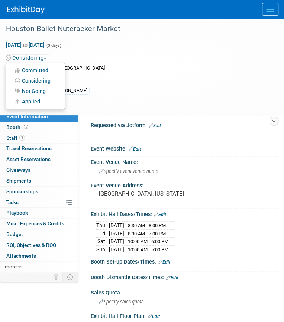
click at [41, 93] on link "Not Going" at bounding box center [35, 91] width 59 height 10
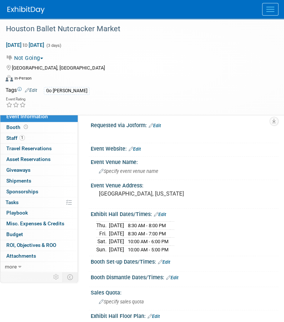
click at [38, 59] on button "Not Going" at bounding box center [26, 58] width 40 height 8
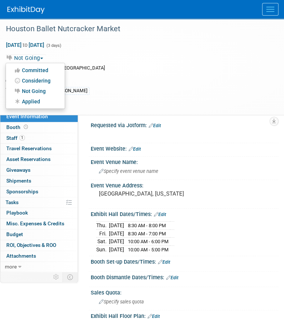
click at [42, 77] on link "Considering" at bounding box center [35, 80] width 59 height 10
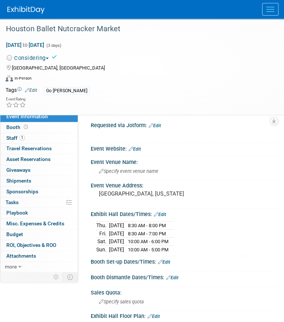
click at [84, 58] on div "Considering Committed Considering Not Going Applied" at bounding box center [137, 58] width 263 height 8
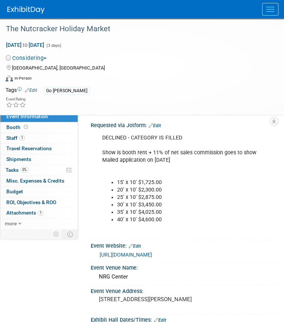
click at [38, 56] on button "Considering" at bounding box center [28, 58] width 44 height 8
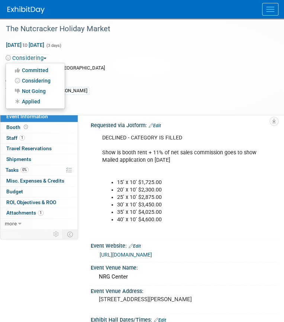
click at [40, 89] on link "Not Going" at bounding box center [35, 91] width 59 height 10
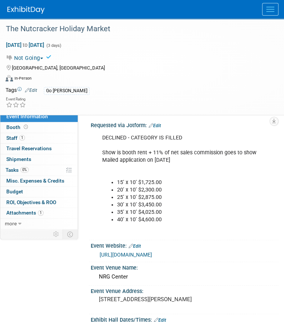
click at [30, 88] on link "Edit" at bounding box center [31, 90] width 12 height 5
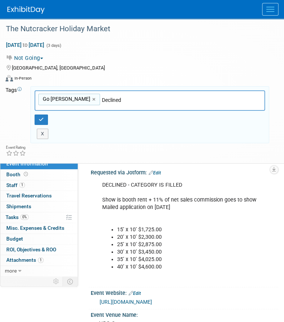
drag, startPoint x: 104, startPoint y: 100, endPoint x: 73, endPoint y: 100, distance: 30.5
click at [102, 100] on input "Declined" at bounding box center [154, 99] width 104 height 7
type input "Declined"
click at [43, 118] on button "button" at bounding box center [41, 119] width 13 height 10
type input "Go Kirby,Declined"
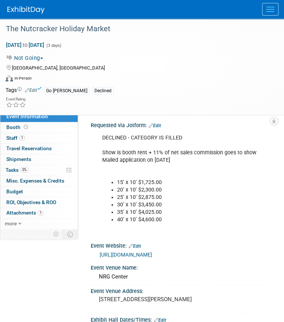
click at [16, 8] on img at bounding box center [25, 9] width 37 height 7
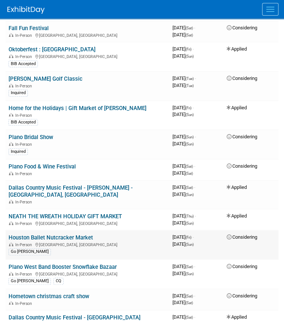
scroll to position [66, 0]
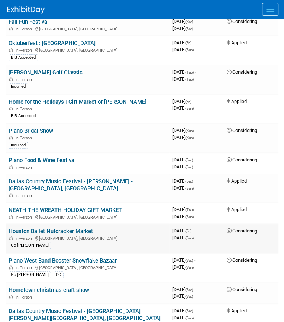
click at [77, 228] on link "Houston Ballet Nutcracker Market" at bounding box center [51, 231] width 84 height 7
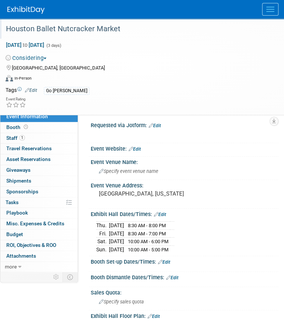
click at [83, 30] on div "Houston Ballet Nutcracker Market" at bounding box center [136, 28] width 266 height 13
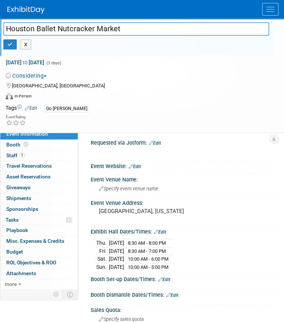
click at [83, 30] on input "Houston Ballet Nutcracker Market" at bounding box center [136, 28] width 266 height 13
click at [32, 61] on span "[DATE] to [DATE]" at bounding box center [25, 62] width 39 height 7
select select "10"
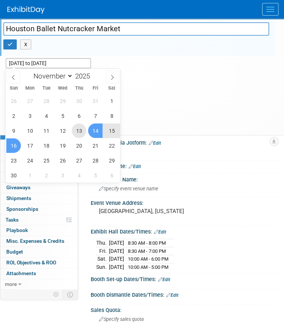
click at [81, 127] on span "13" at bounding box center [79, 130] width 14 height 14
type input "[DATE]"
click at [18, 141] on span "16" at bounding box center [13, 145] width 14 height 14
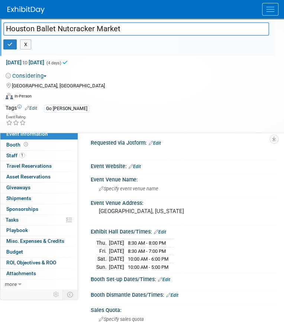
click at [125, 106] on div "Go [PERSON_NAME]" at bounding box center [156, 108] width 225 height 8
click at [140, 166] on link "Edit" at bounding box center [135, 166] width 12 height 5
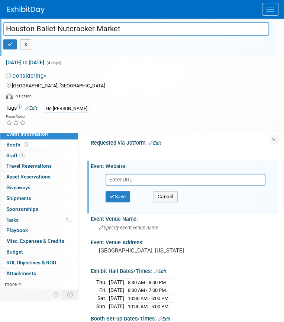
click at [122, 183] on input "text" at bounding box center [186, 180] width 160 height 12
type input "[URL][DOMAIN_NAME]"
click at [127, 197] on button "Save" at bounding box center [118, 196] width 25 height 11
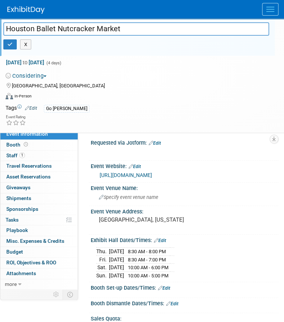
click at [39, 75] on button "Considering" at bounding box center [28, 76] width 44 height 8
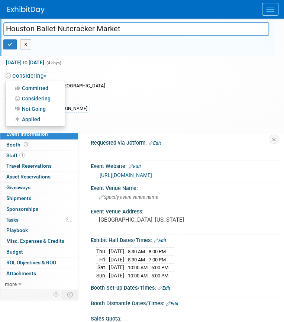
click at [42, 108] on link "Not Going" at bounding box center [35, 109] width 59 height 10
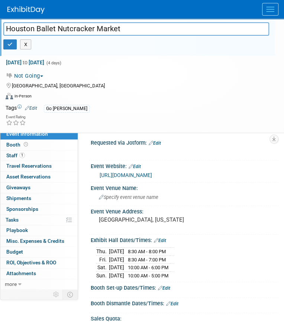
click at [33, 107] on link "Edit" at bounding box center [31, 108] width 12 height 5
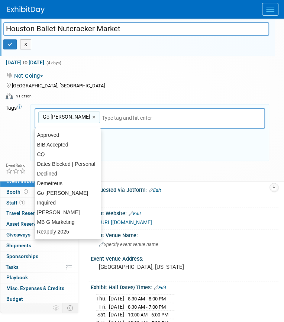
click at [102, 116] on input "text" at bounding box center [131, 117] width 59 height 7
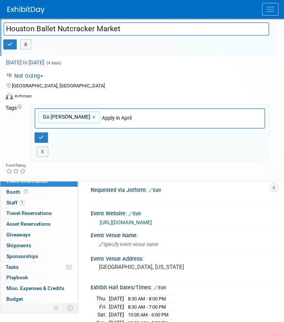
type input "Apply in April"
click at [45, 60] on span "Nov 13, 2025 to Nov 16, 2025" at bounding box center [25, 62] width 39 height 7
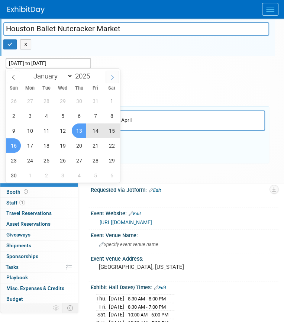
click at [108, 78] on span at bounding box center [112, 77] width 13 height 13
select select "11"
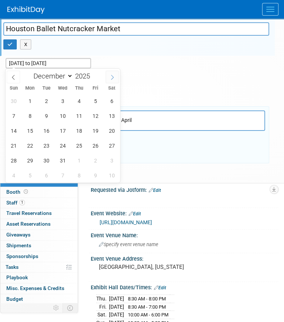
click at [108, 78] on span at bounding box center [112, 77] width 13 height 13
type input "2026"
click at [108, 78] on span at bounding box center [112, 77] width 13 height 13
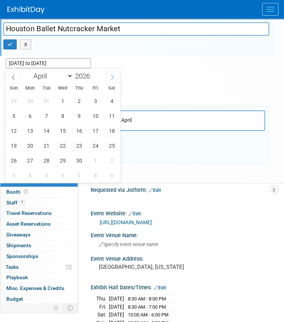
click at [108, 78] on span at bounding box center [112, 77] width 13 height 13
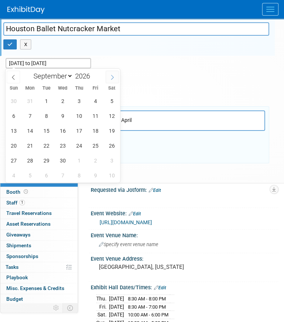
click at [108, 78] on span at bounding box center [112, 77] width 13 height 13
select select "10"
click at [95, 116] on span "13" at bounding box center [95, 115] width 14 height 14
click at [82, 114] on span "12" at bounding box center [79, 115] width 14 height 14
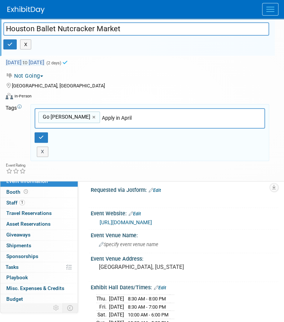
click at [45, 62] on span "Nov 12, 2026 to Nov 13, 2026" at bounding box center [25, 62] width 39 height 7
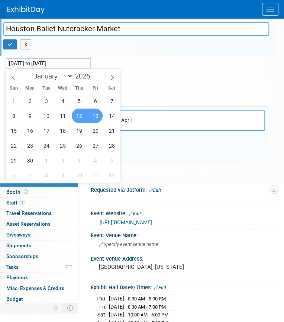
click at [80, 116] on span "12" at bounding box center [79, 115] width 14 height 14
type input "Nov 12, 2026"
click at [16, 132] on span "15" at bounding box center [13, 130] width 14 height 14
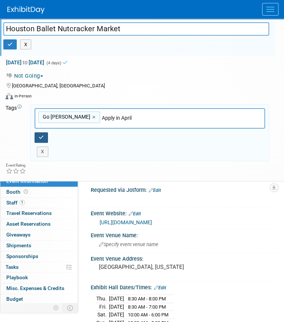
click at [41, 135] on icon "button" at bounding box center [41, 137] width 5 height 5
type input "Go Kirby,Apply in April"
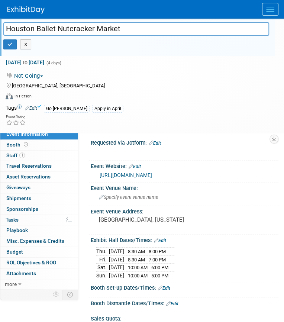
click at [120, 95] on div "Virtual In-Person Hybrid <img src="https://www.exhibitday.com/Images/Format-Vir…" at bounding box center [137, 97] width 263 height 11
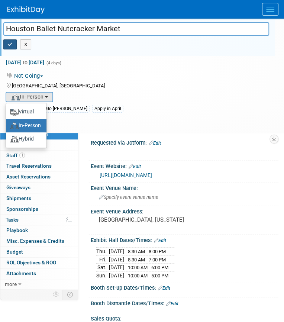
click at [10, 44] on icon "button" at bounding box center [9, 44] width 5 height 5
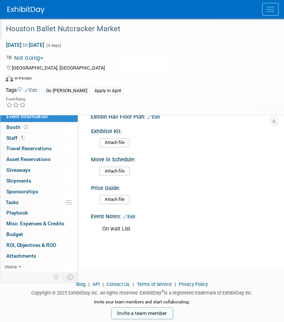
scroll to position [219, 0]
click at [10, 8] on img at bounding box center [25, 9] width 37 height 7
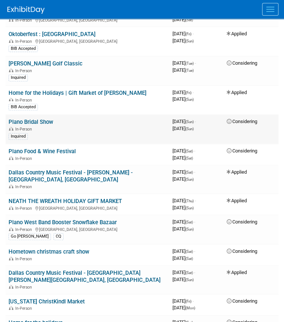
scroll to position [77, 0]
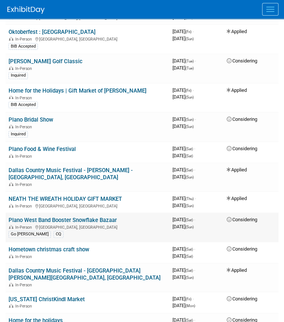
click at [100, 217] on link "Plano West Band Booster Snowflake Bazaar" at bounding box center [63, 220] width 108 height 7
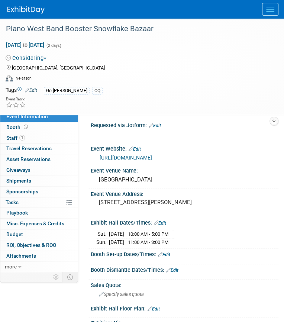
click at [136, 156] on link "[URL][DOMAIN_NAME]" at bounding box center [126, 158] width 52 height 6
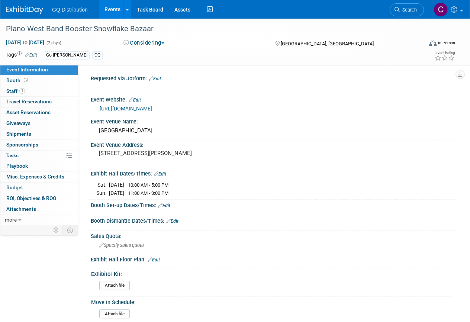
click at [145, 46] on button "Considering" at bounding box center [144, 43] width 46 height 8
click at [145, 85] on link "Applied" at bounding box center [150, 86] width 59 height 10
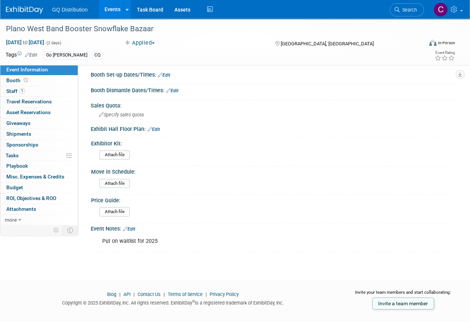
scroll to position [131, 0]
click at [133, 226] on link "Edit" at bounding box center [129, 228] width 12 height 5
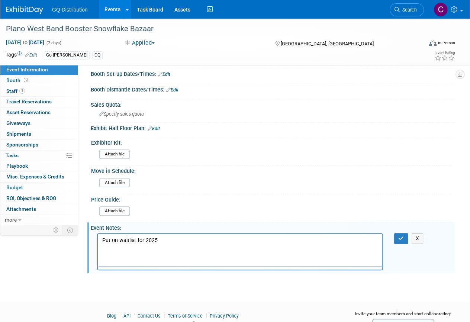
scroll to position [0, 0]
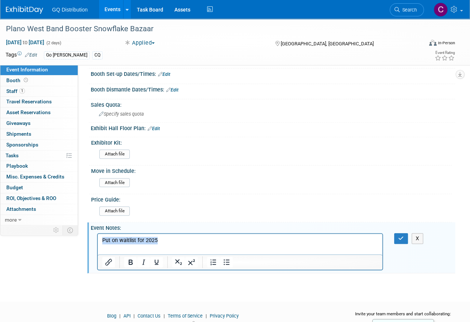
drag, startPoint x: 165, startPoint y: 242, endPoint x: 88, endPoint y: 241, distance: 77.7
click at [98, 241] on html "Put on waitlist for 2025" at bounding box center [240, 238] width 284 height 10
click at [100, 247] on html "applied [DATE] [EMAIL_ADDRESS][DOMAIN_NAME] | Bamboo789!" at bounding box center [240, 242] width 284 height 18
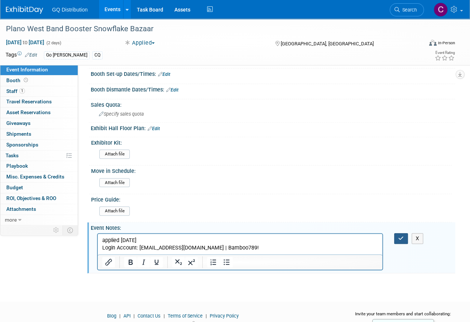
click at [283, 234] on button "button" at bounding box center [401, 238] width 14 height 11
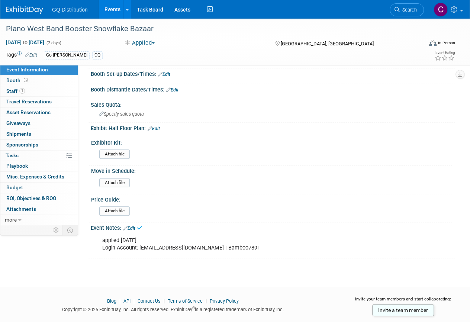
click at [30, 6] on img at bounding box center [24, 9] width 37 height 7
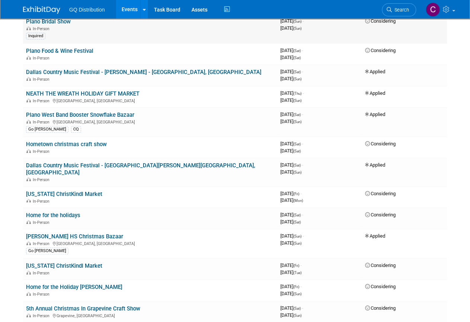
scroll to position [176, 0]
click at [83, 143] on link "Hometown christmas craft show" at bounding box center [66, 143] width 81 height 7
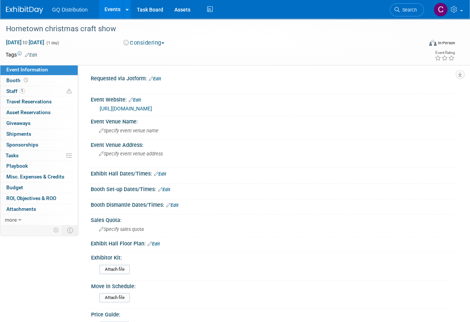
click at [137, 109] on link "https://iwokeupin2014.wixsite.com/icevents/hometown-christmas-craft-show" at bounding box center [126, 109] width 52 height 6
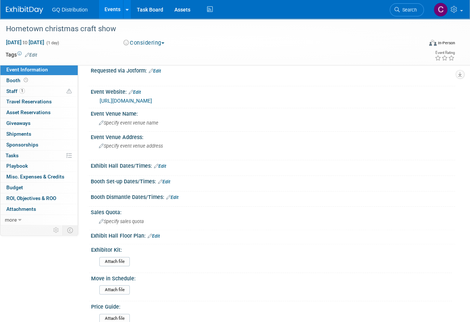
scroll to position [114, 0]
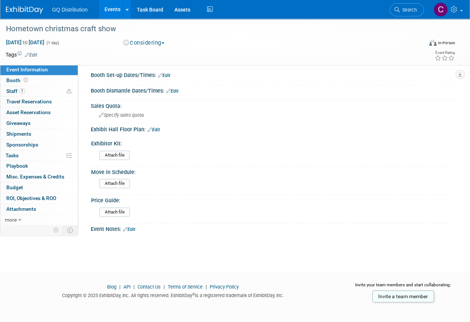
click at [26, 13] on img at bounding box center [24, 9] width 37 height 7
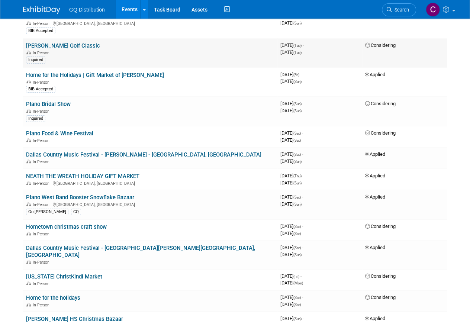
scroll to position [102, 0]
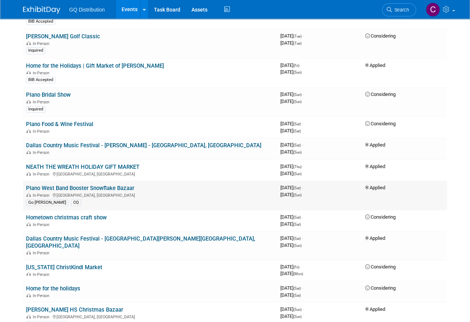
click at [87, 185] on link "Plano West Band Booster Snowflake Bazaar" at bounding box center [80, 188] width 108 height 7
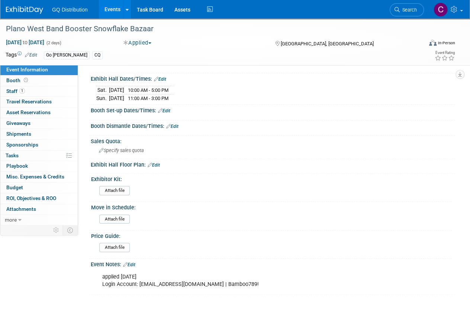
scroll to position [145, 0]
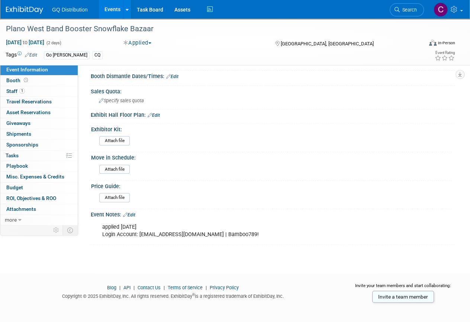
click at [133, 212] on link "Edit" at bounding box center [129, 214] width 12 height 5
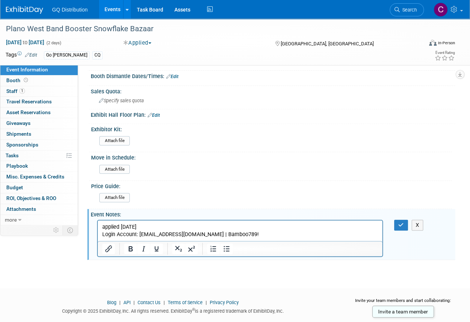
scroll to position [0, 0]
click at [158, 226] on p "applied 9/22/2025 Login Account: support@bambooisbetter.com | Bamboo789!" at bounding box center [240, 230] width 276 height 15
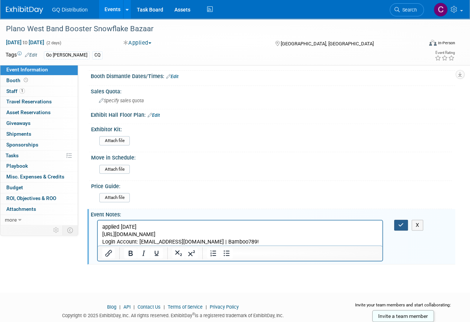
click at [403, 220] on button "button" at bounding box center [401, 225] width 14 height 11
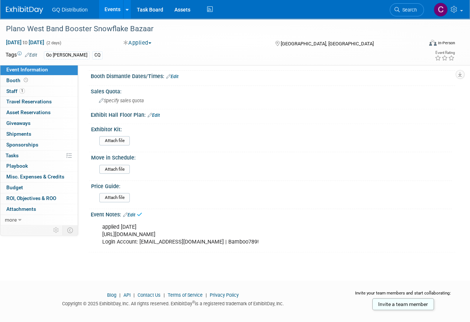
click at [26, 13] on img at bounding box center [24, 9] width 37 height 7
